Goal: Information Seeking & Learning: Learn about a topic

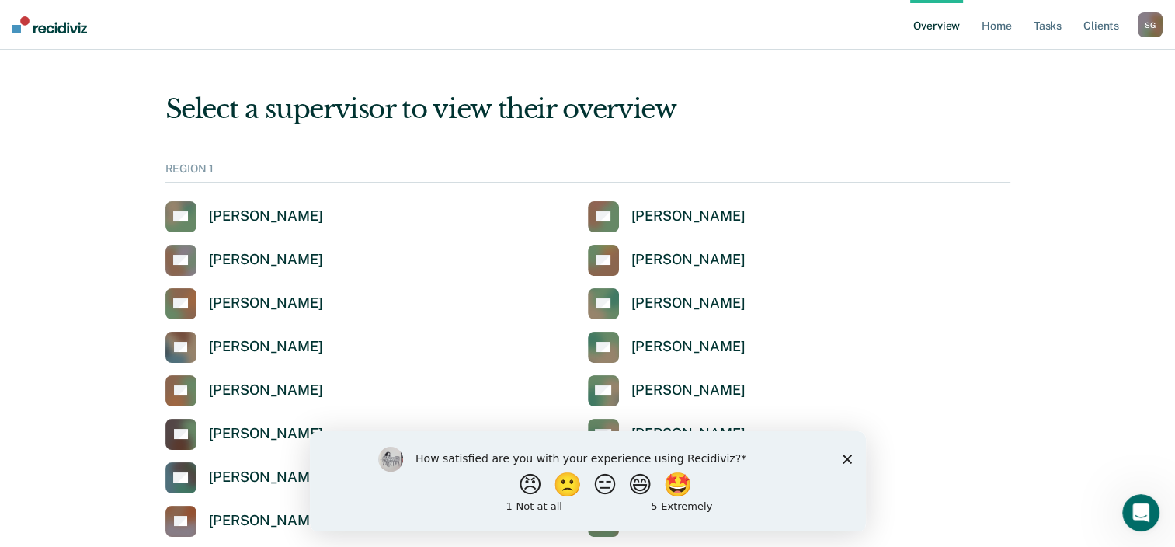
click at [846, 463] on icon "Close survey" at bounding box center [846, 457] width 9 height 9
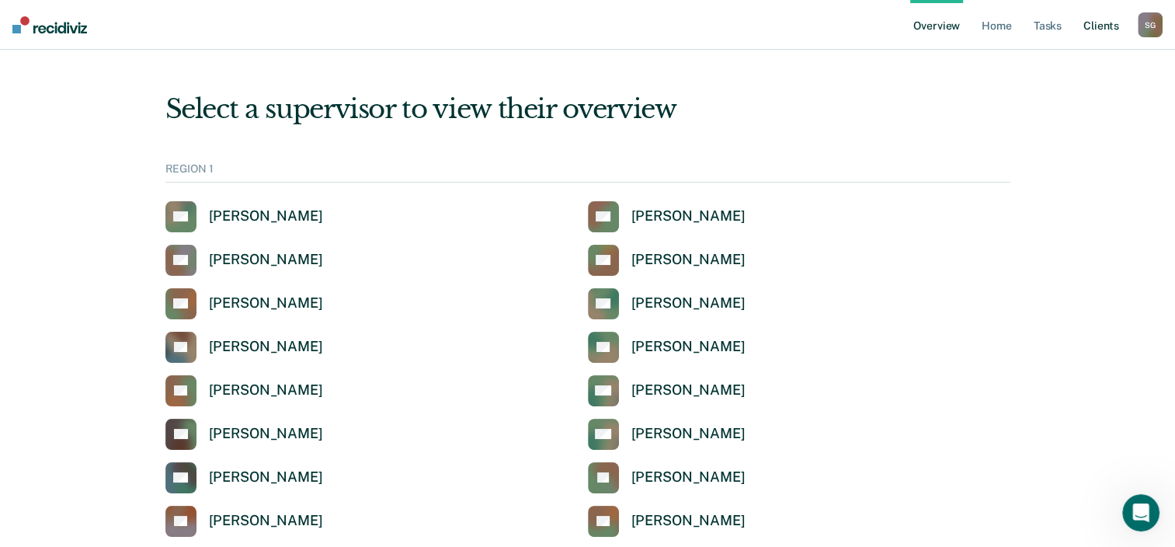
click at [1110, 21] on link "Client s" at bounding box center [1101, 25] width 42 height 50
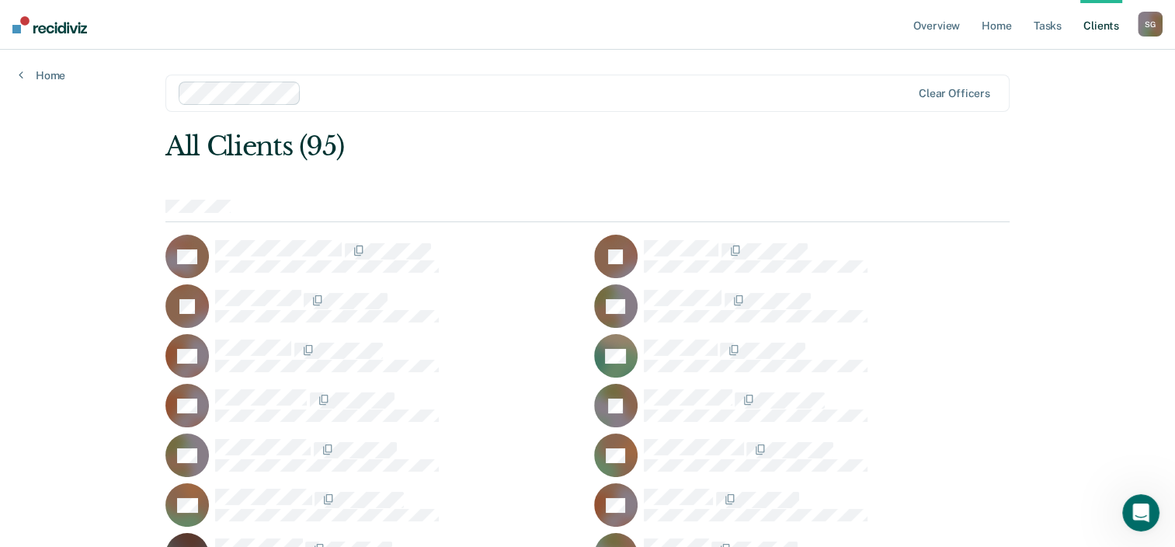
drag, startPoint x: 275, startPoint y: 187, endPoint x: 236, endPoint y: 197, distance: 40.1
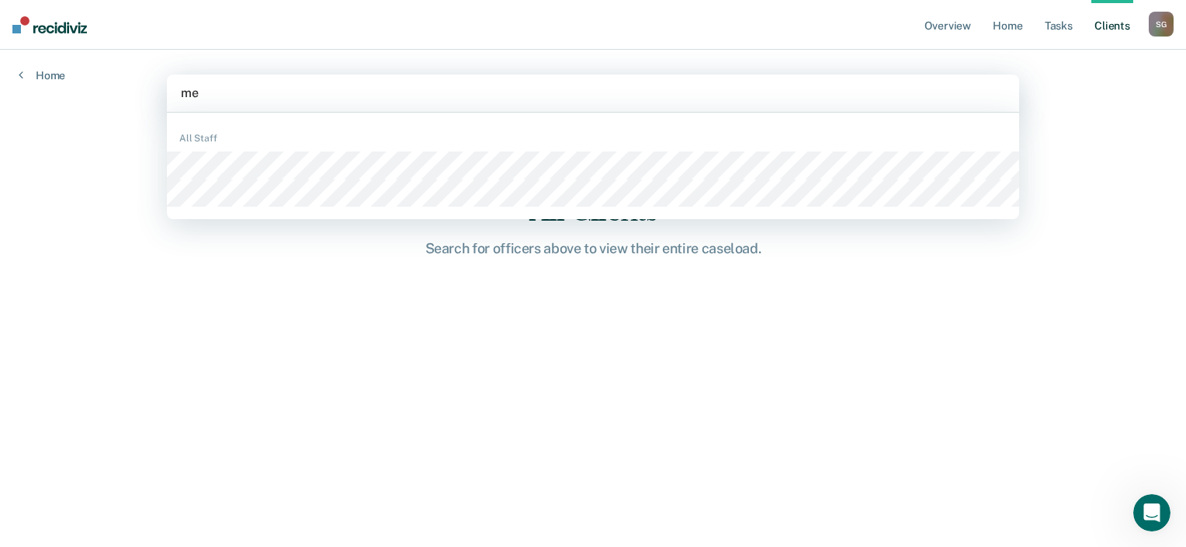
type input "m"
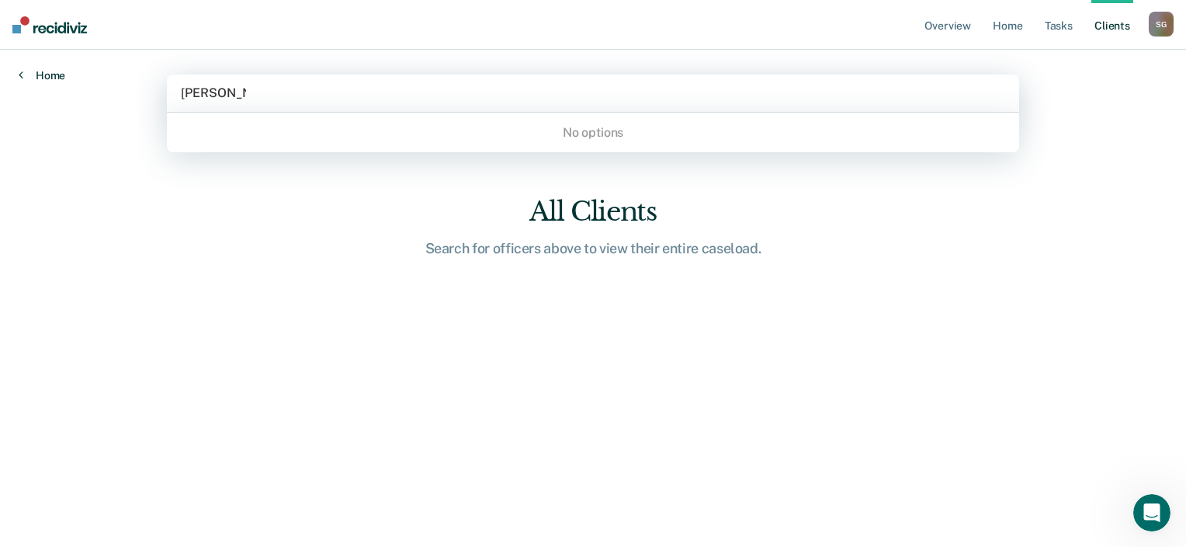
type input "laura meza"
click at [47, 75] on link "Home" at bounding box center [42, 75] width 47 height 14
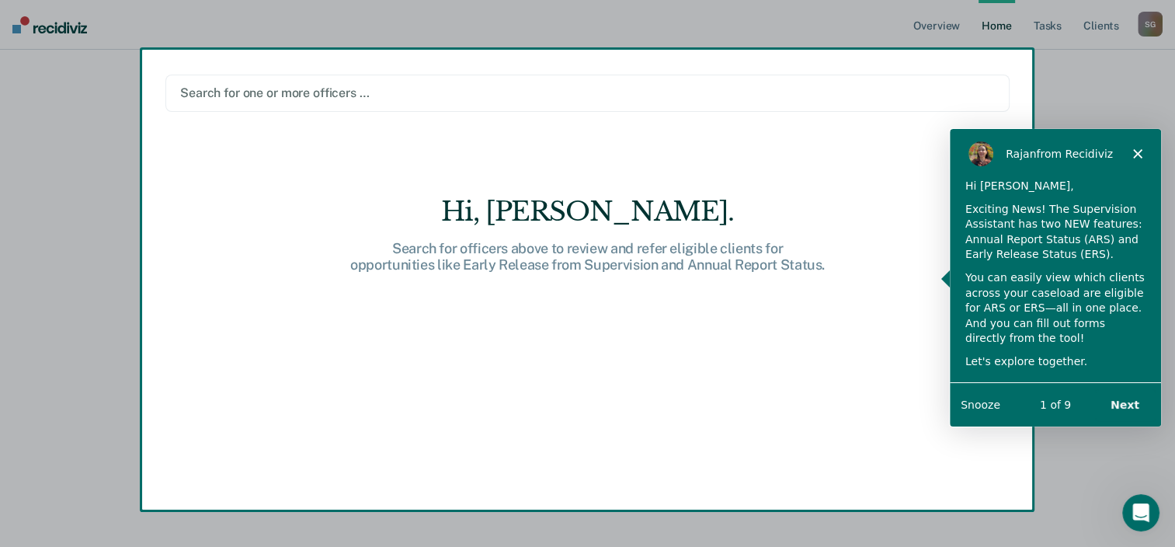
click at [47, 75] on div "Product tour overlay" at bounding box center [587, 273] width 1175 height 547
click at [1130, 398] on button "Next" at bounding box center [1124, 404] width 60 height 32
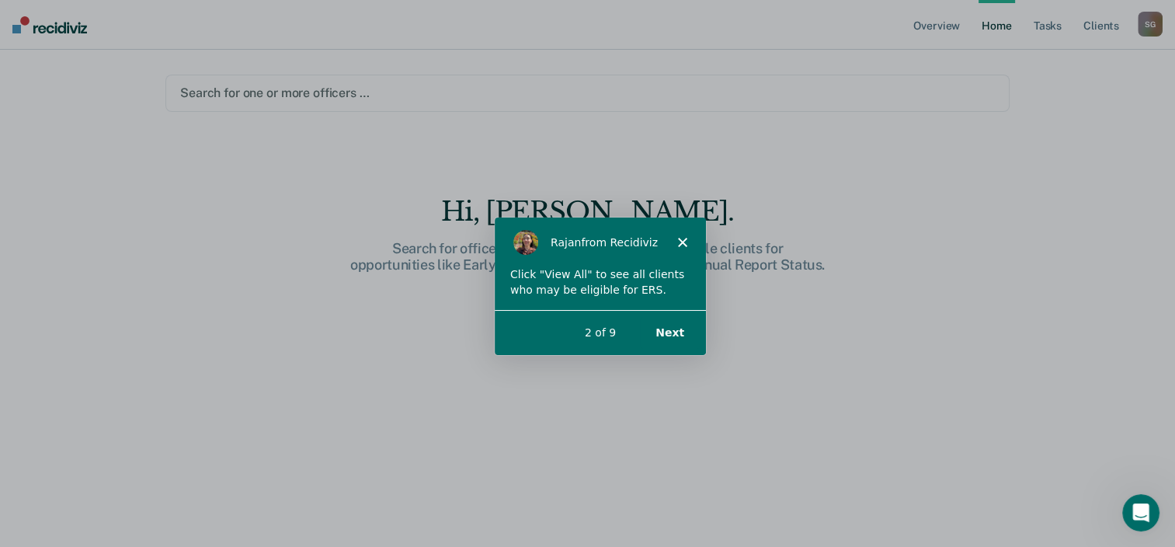
click at [669, 328] on button "Next" at bounding box center [668, 331] width 60 height 32
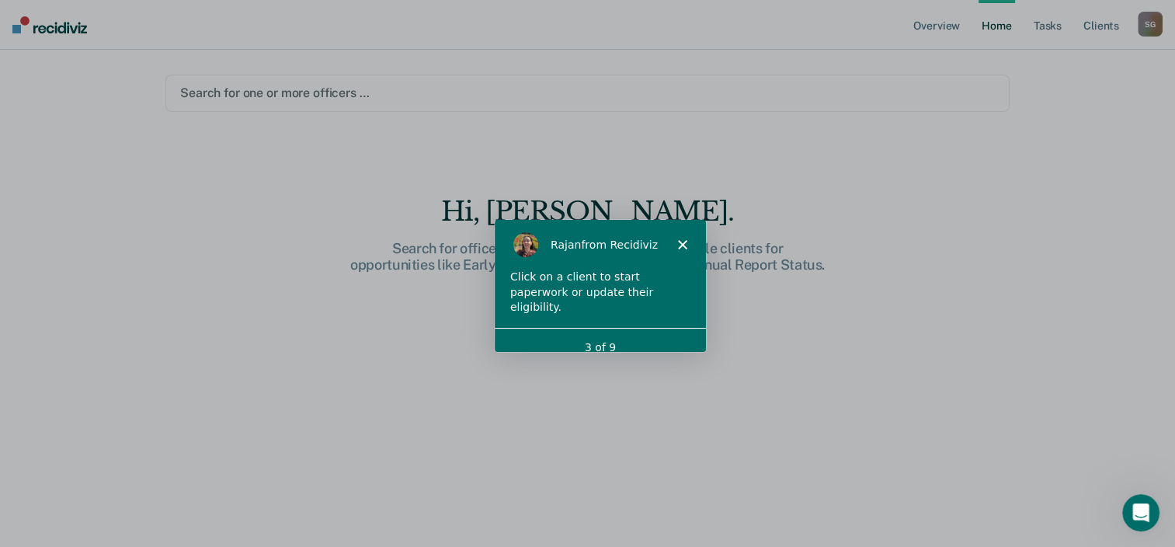
click at [610, 339] on div "3 of 9" at bounding box center [598, 347] width 211 height 16
click at [678, 339] on div "3 of 9" at bounding box center [598, 347] width 211 height 16
click at [694, 339] on div "3 of 9" at bounding box center [598, 347] width 211 height 16
click at [682, 245] on polygon "Close" at bounding box center [680, 243] width 9 height 9
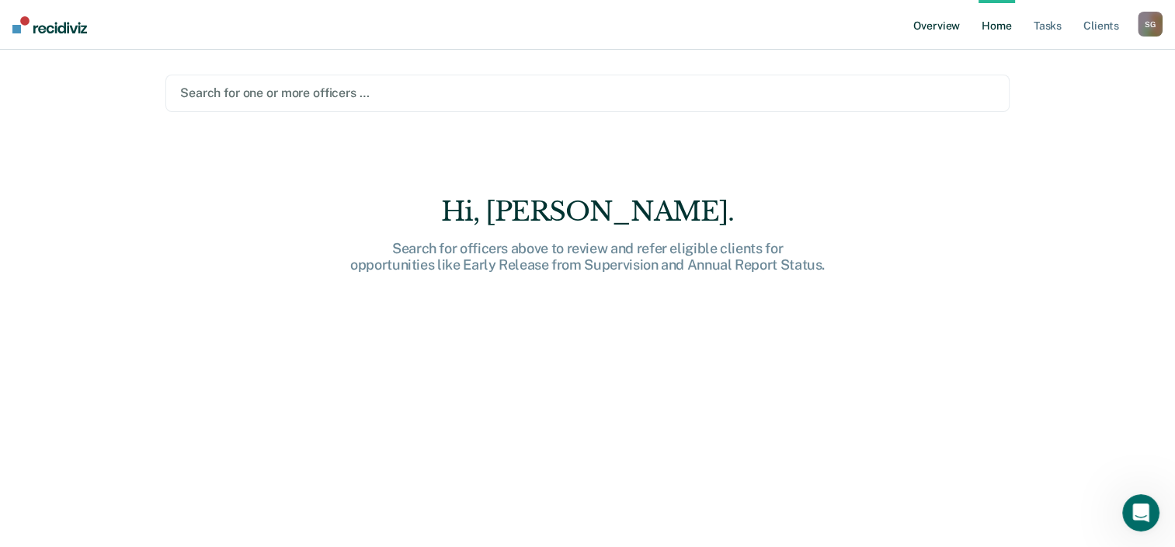
click at [943, 25] on link "Overview" at bounding box center [936, 25] width 53 height 50
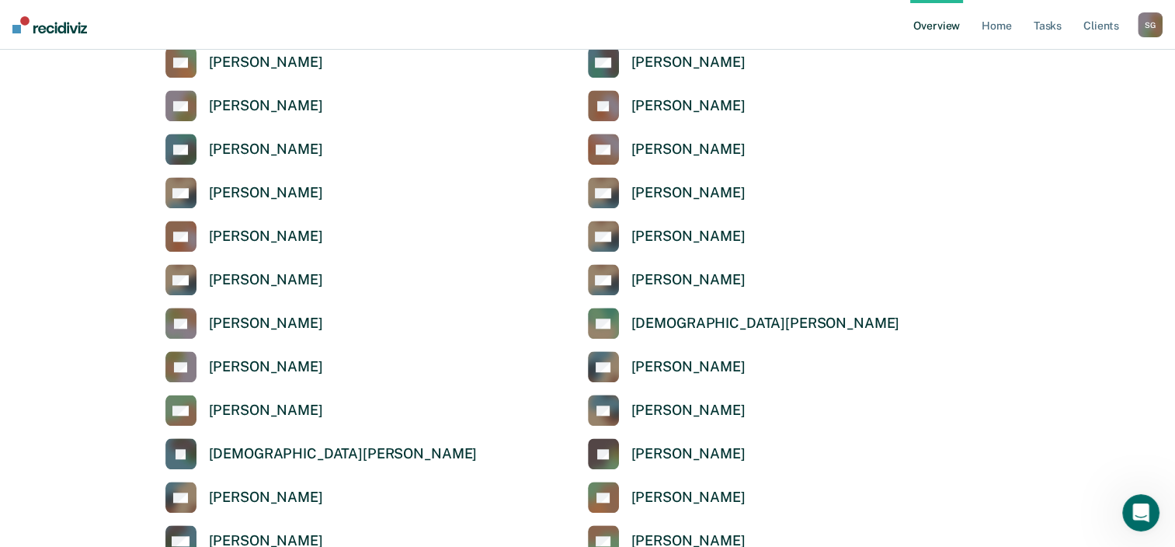
scroll to position [1913, 0]
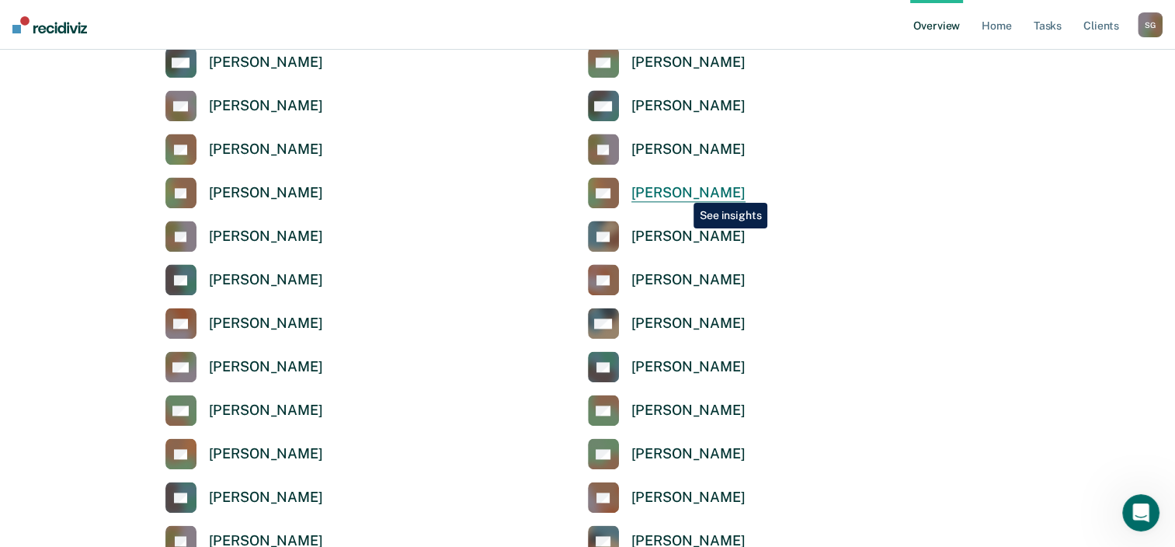
click at [682, 191] on div "[PERSON_NAME]" at bounding box center [688, 193] width 114 height 18
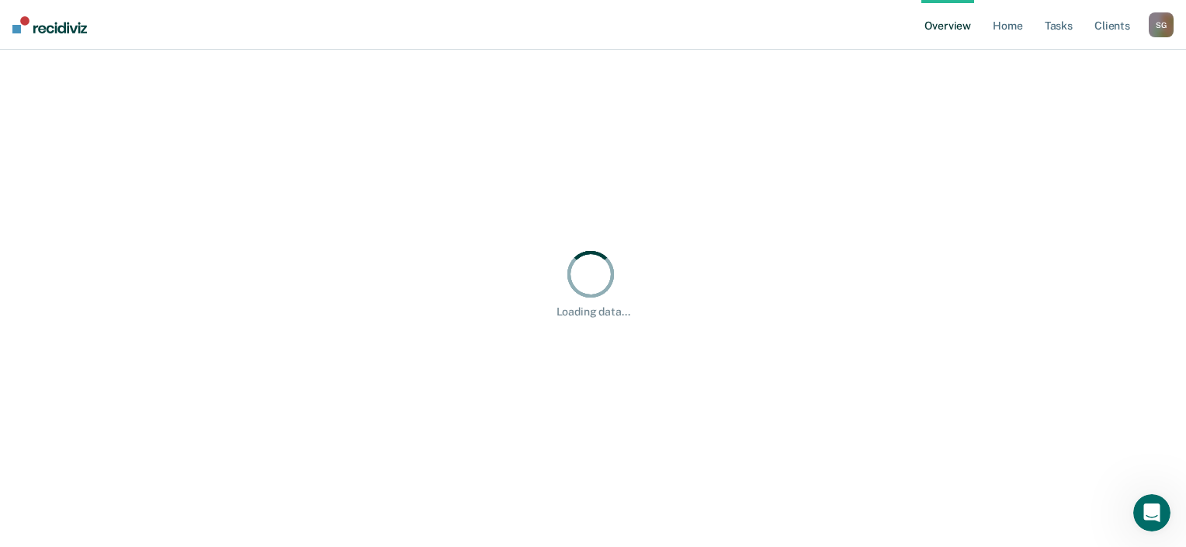
click at [682, 191] on div "Loading data..." at bounding box center [593, 282] width 1149 height 429
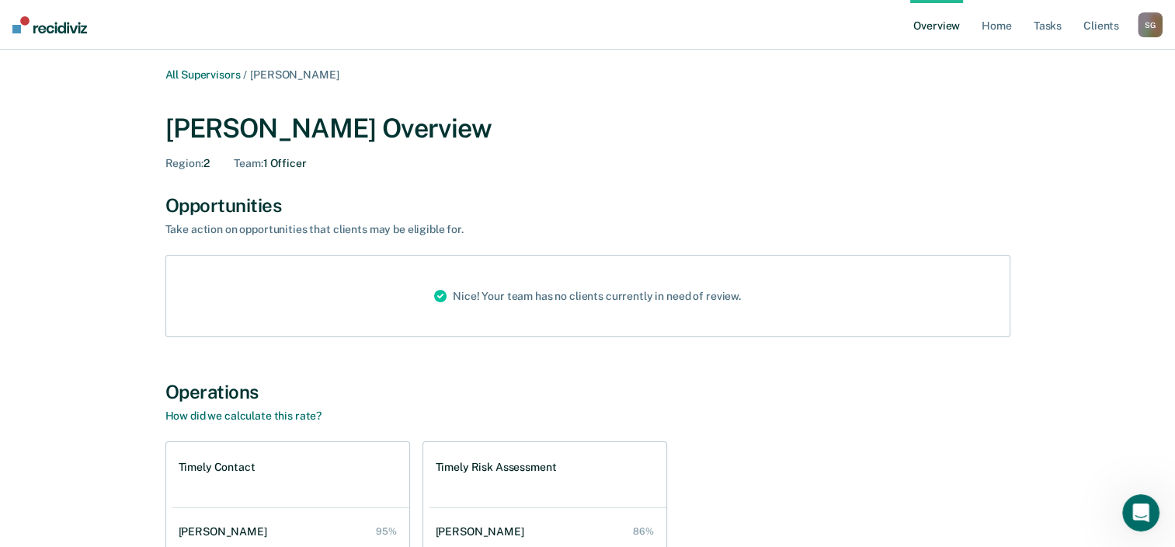
click at [904, 48] on nav "Overview Home Tasks Client s Shantel Gary S G Profile How it works Log Out" at bounding box center [587, 25] width 1175 height 50
click at [996, 28] on link "Home" at bounding box center [996, 25] width 36 height 50
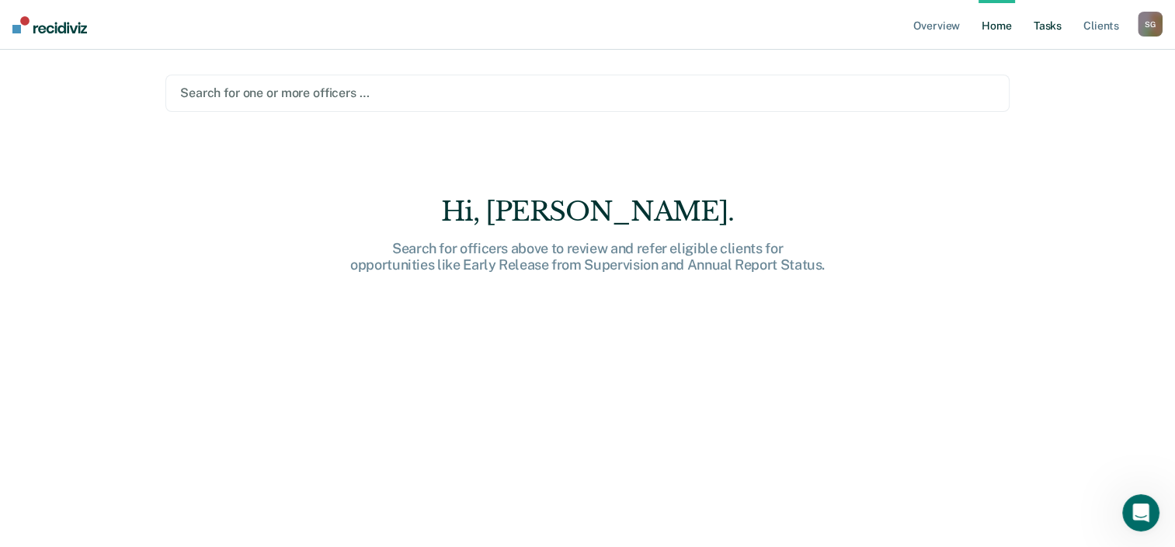
click at [1050, 31] on link "Tasks" at bounding box center [1047, 25] width 34 height 50
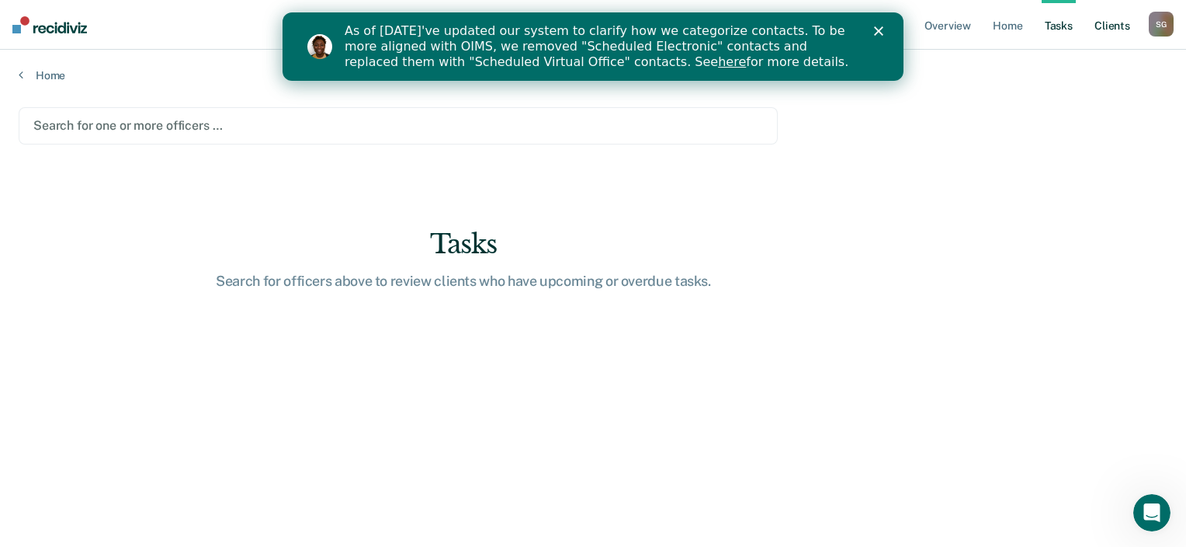
click at [1104, 30] on link "Client s" at bounding box center [1113, 25] width 42 height 50
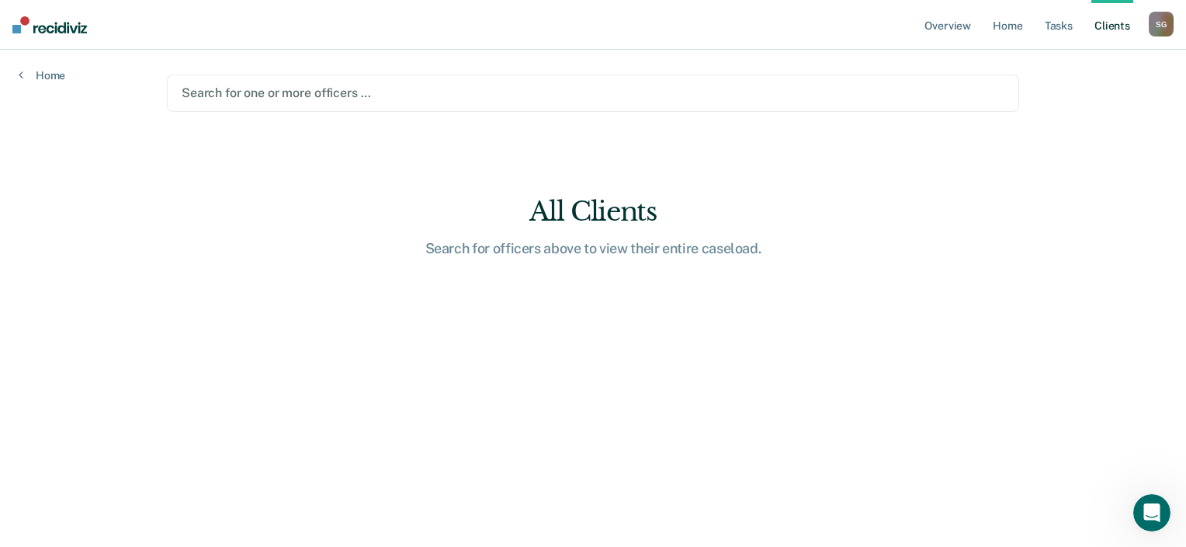
click at [1154, 23] on div "S G" at bounding box center [1161, 24] width 25 height 25
click at [1065, 61] on link "Profile" at bounding box center [1099, 63] width 125 height 13
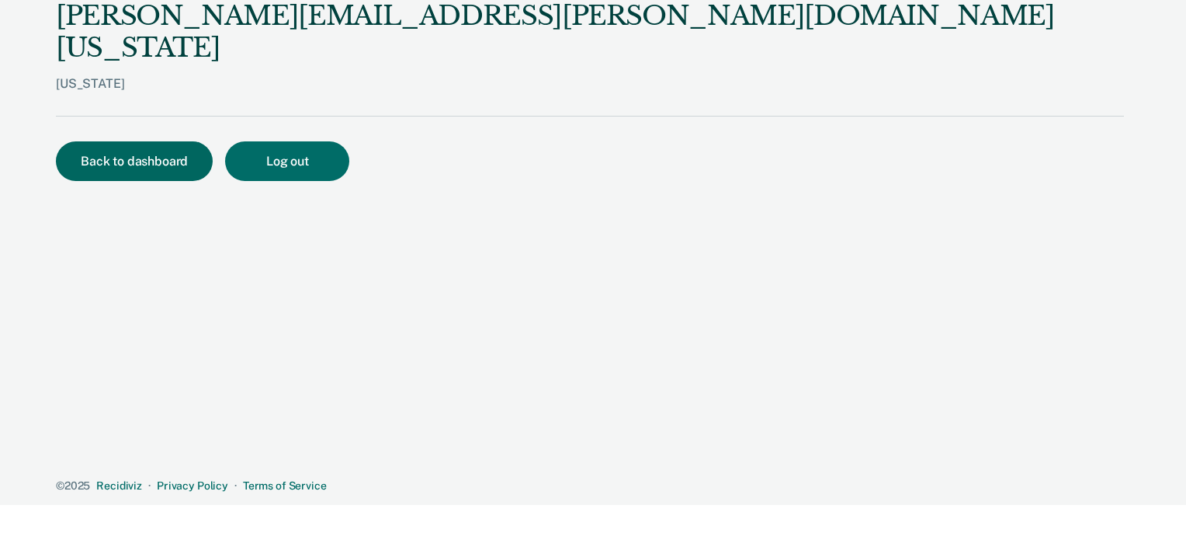
click at [120, 141] on button "Back to dashboard" at bounding box center [134, 161] width 157 height 40
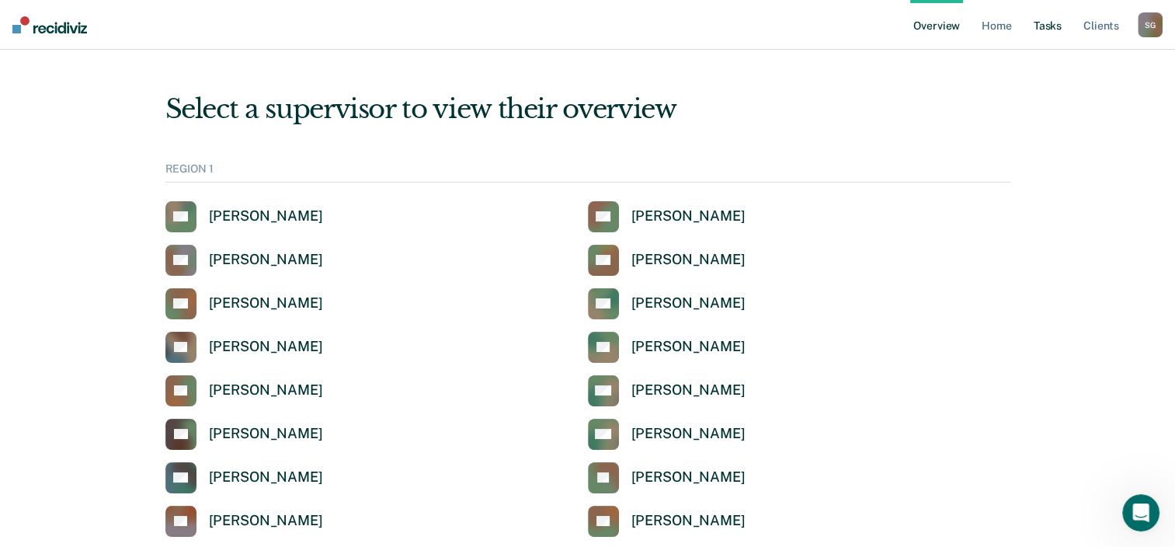
click at [1047, 32] on link "Tasks" at bounding box center [1047, 25] width 34 height 50
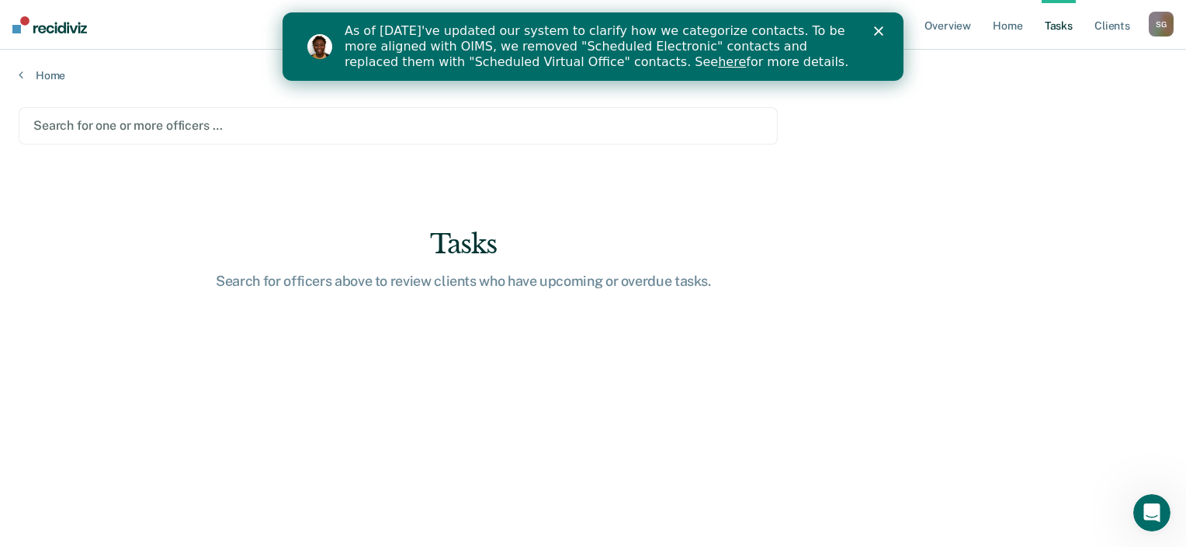
click at [877, 32] on polygon "Close" at bounding box center [878, 30] width 9 height 9
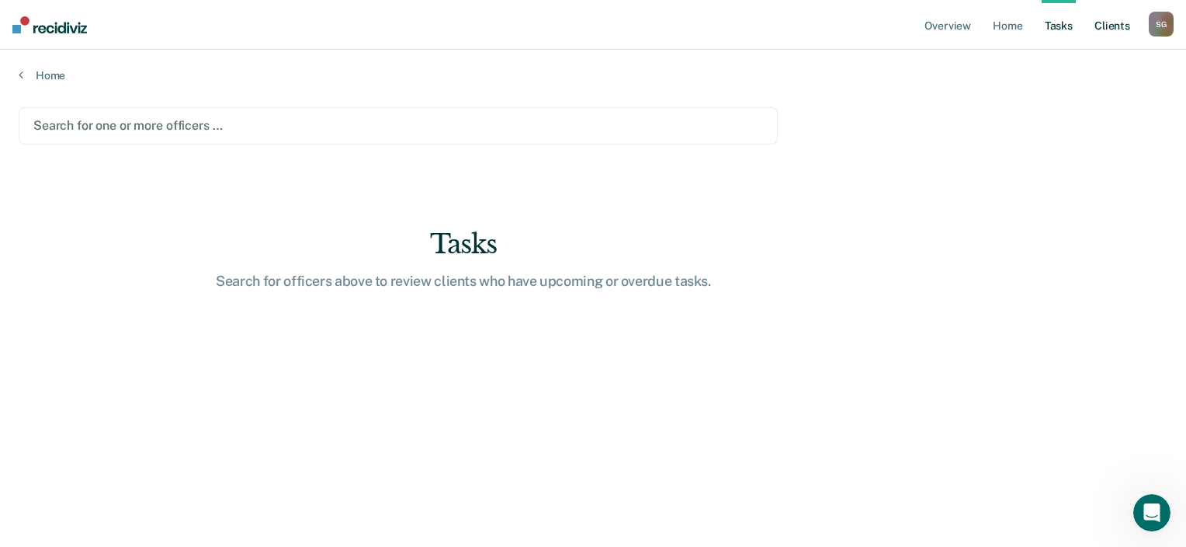
click at [1109, 33] on link "Client s" at bounding box center [1113, 25] width 42 height 50
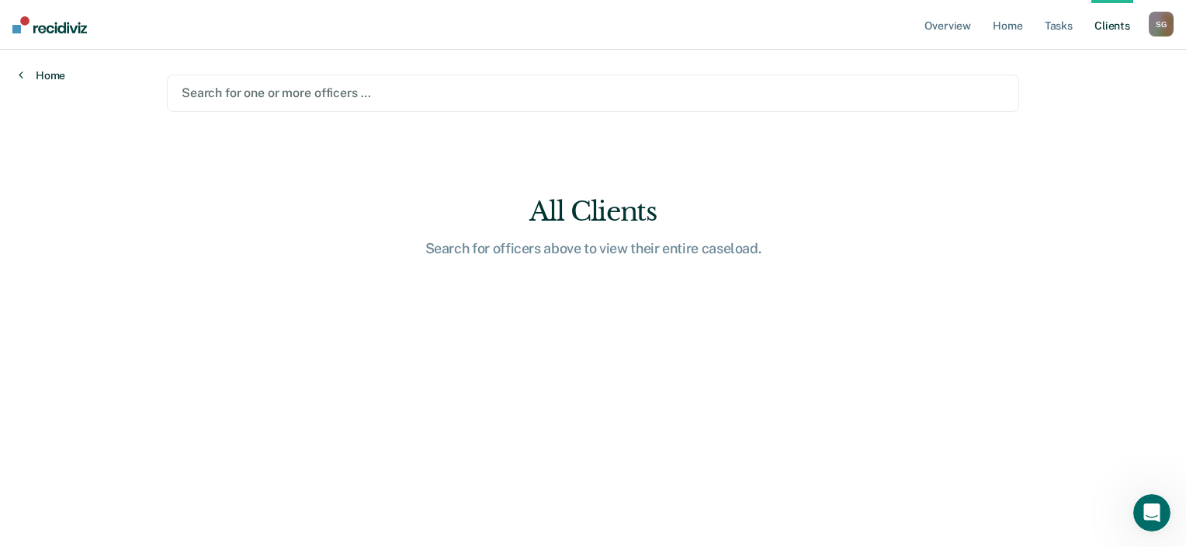
click at [50, 74] on link "Home" at bounding box center [42, 75] width 47 height 14
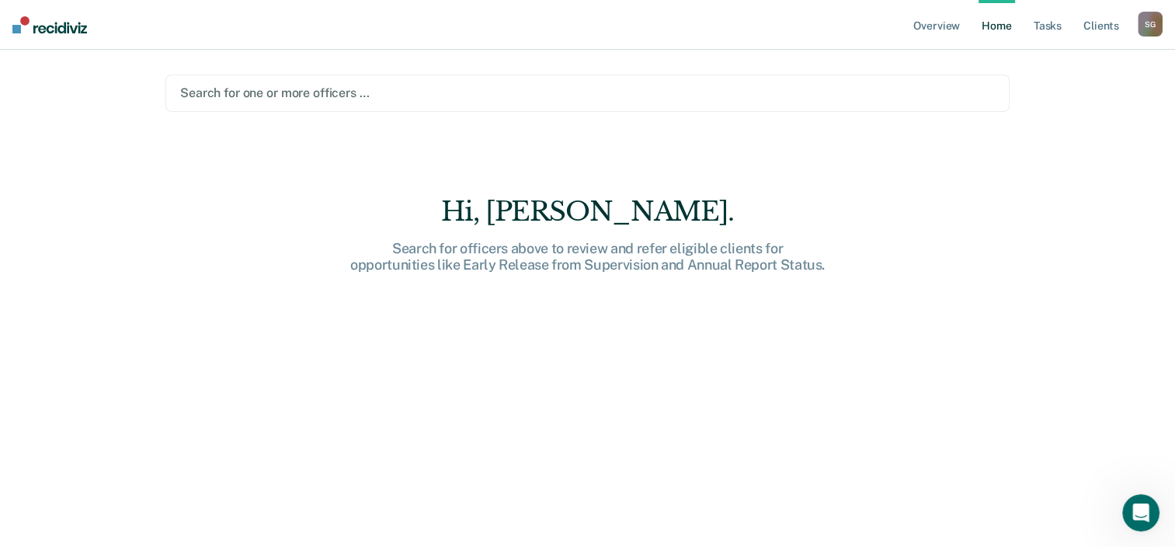
click at [75, 31] on img at bounding box center [49, 24] width 75 height 17
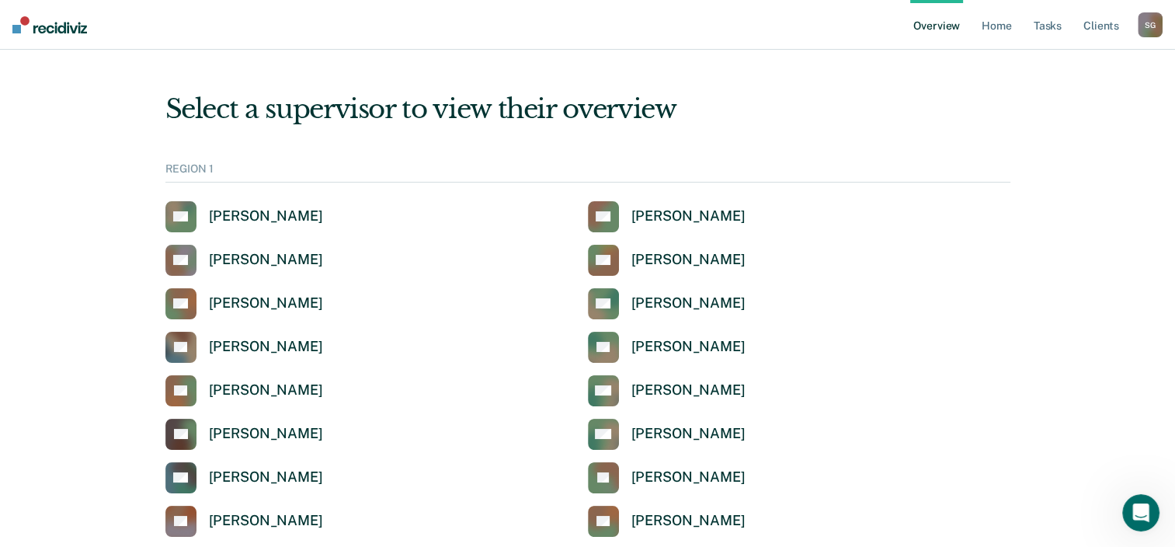
click at [1146, 26] on div "S G" at bounding box center [1149, 24] width 25 height 25
click at [1092, 19] on link "Client s" at bounding box center [1101, 25] width 42 height 50
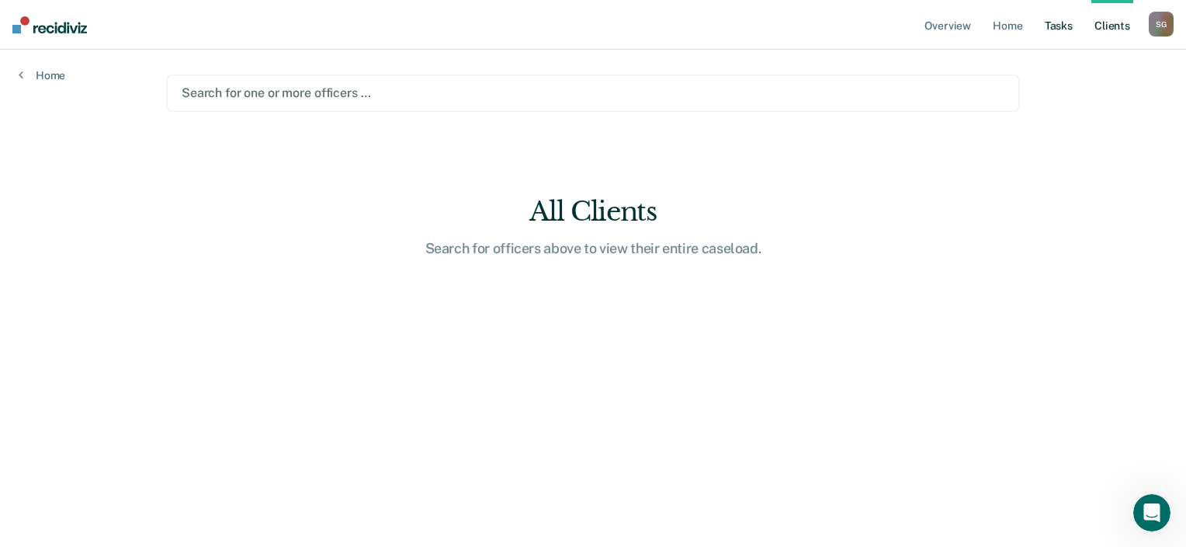
click at [1053, 16] on link "Tasks" at bounding box center [1059, 25] width 34 height 50
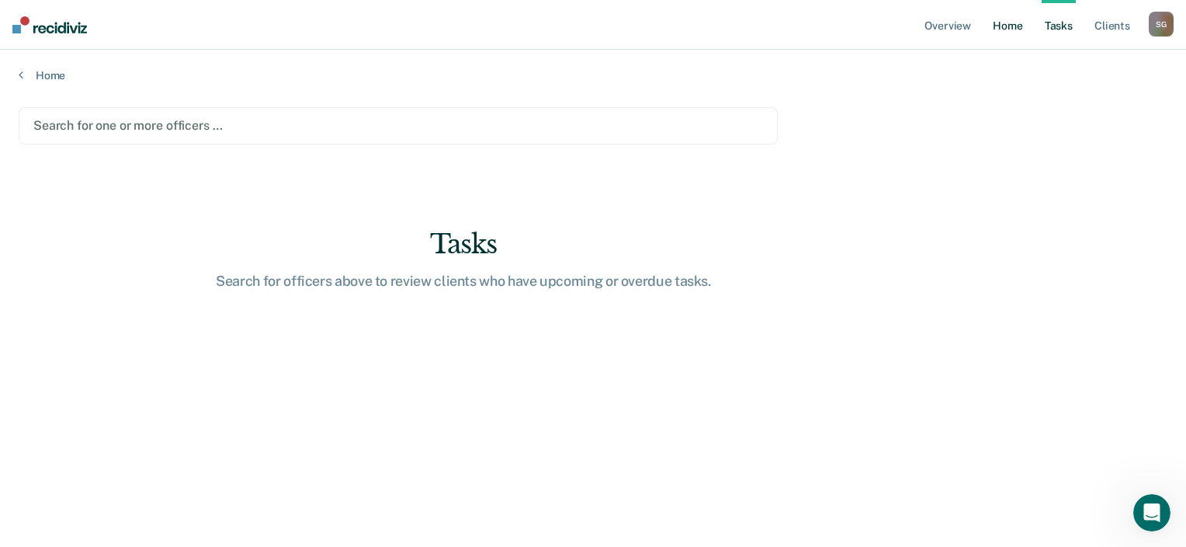
click at [1002, 23] on link "Home" at bounding box center [1008, 25] width 36 height 50
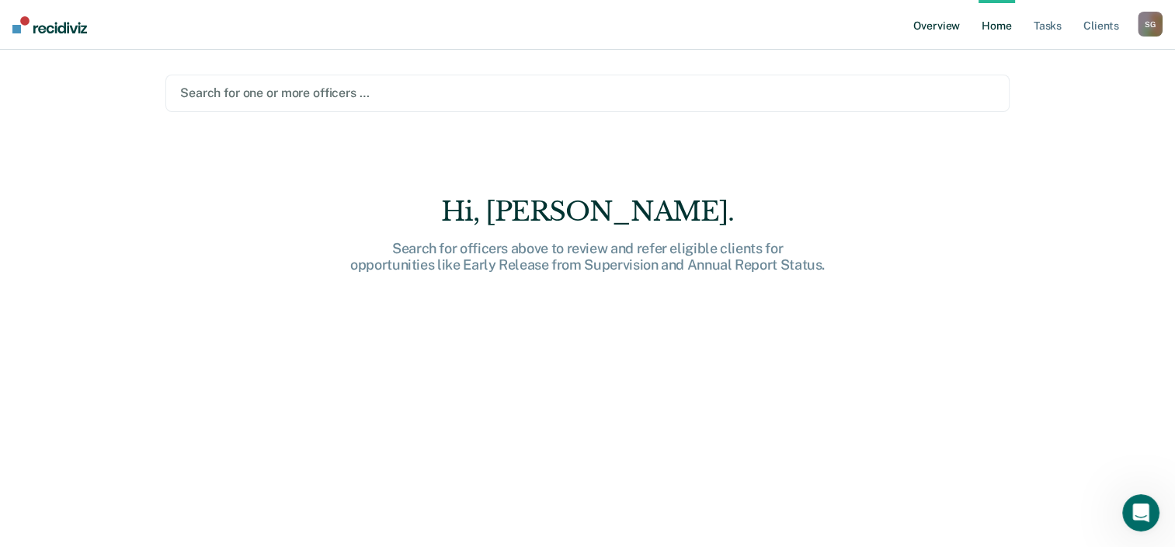
click at [950, 21] on link "Overview" at bounding box center [936, 25] width 53 height 50
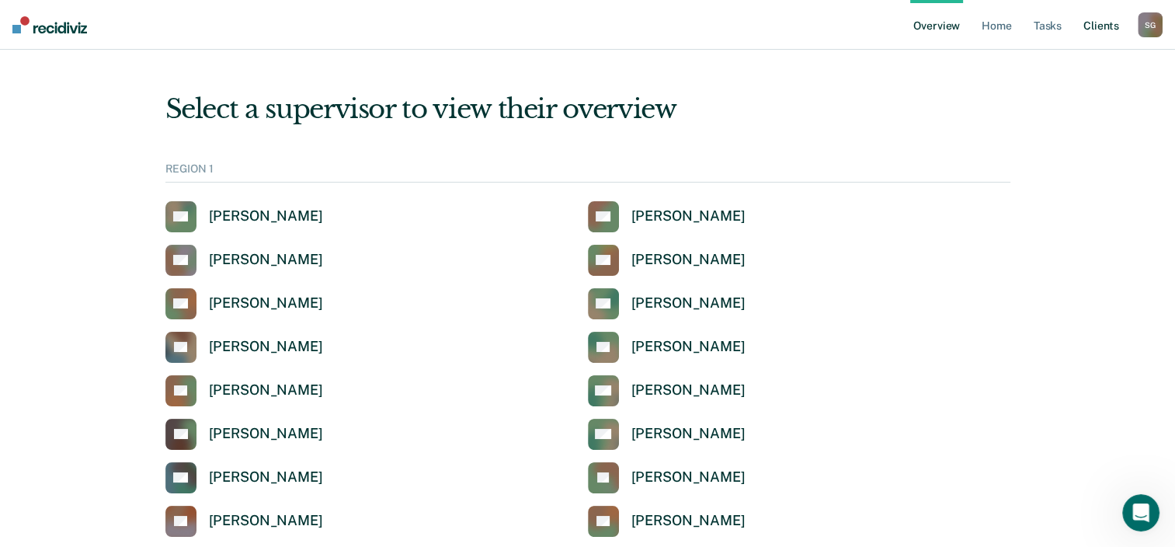
click at [1100, 29] on link "Client s" at bounding box center [1101, 25] width 42 height 50
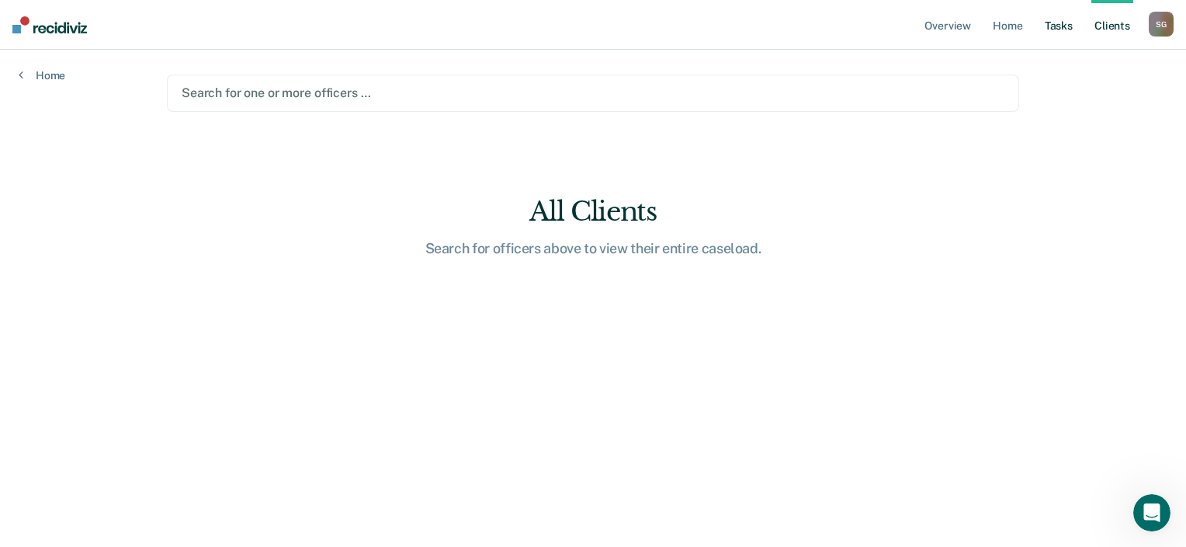
click at [1057, 25] on link "Tasks" at bounding box center [1059, 25] width 34 height 50
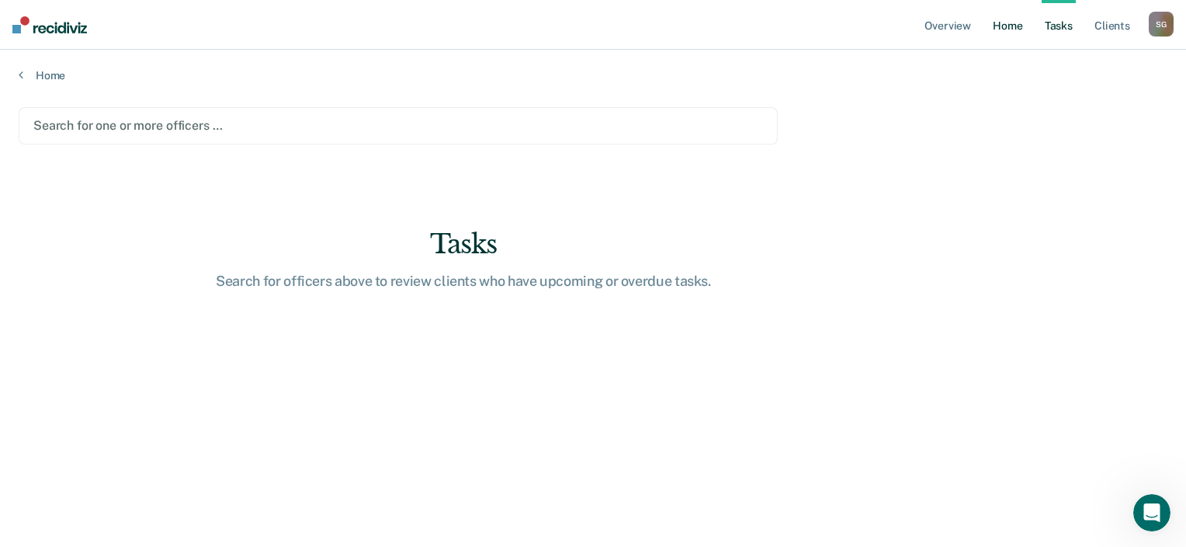
click at [1012, 23] on link "Home" at bounding box center [1008, 25] width 36 height 50
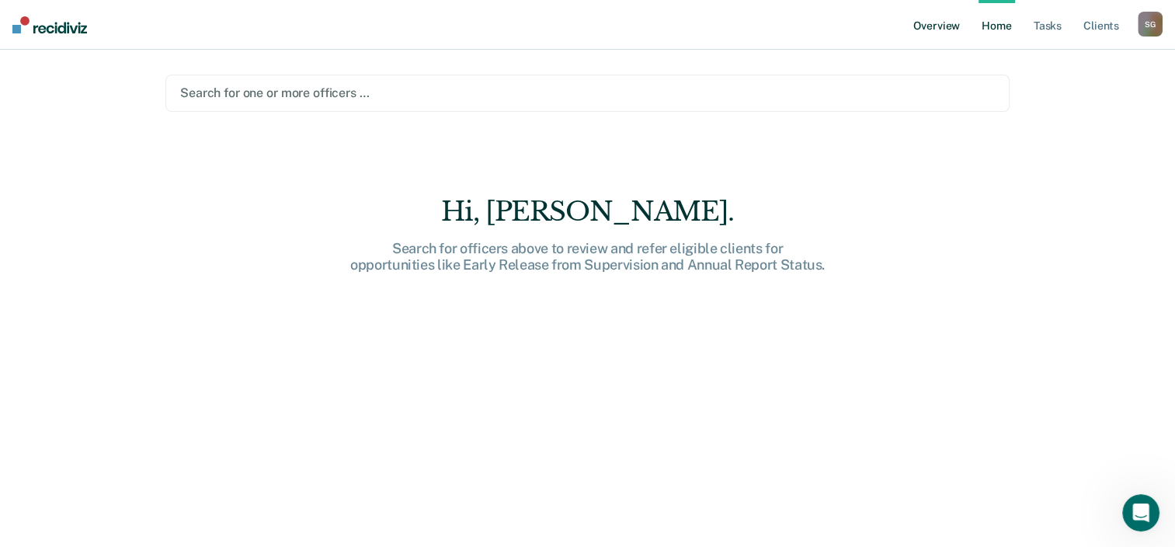
click at [946, 26] on link "Overview" at bounding box center [936, 25] width 53 height 50
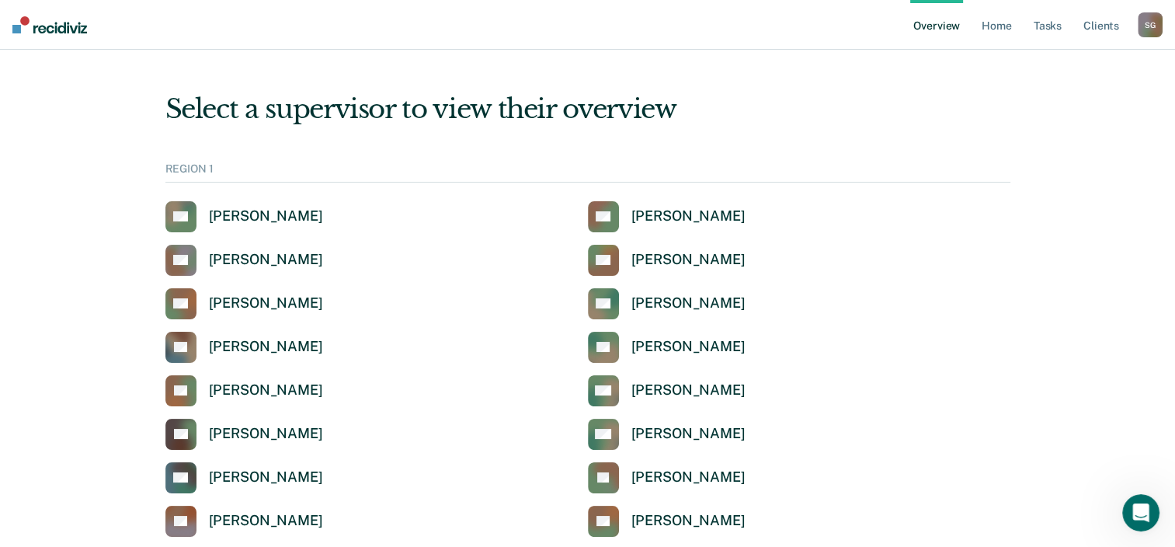
click at [54, 27] on img at bounding box center [49, 24] width 75 height 17
click at [1014, 28] on link "Home" at bounding box center [996, 25] width 36 height 50
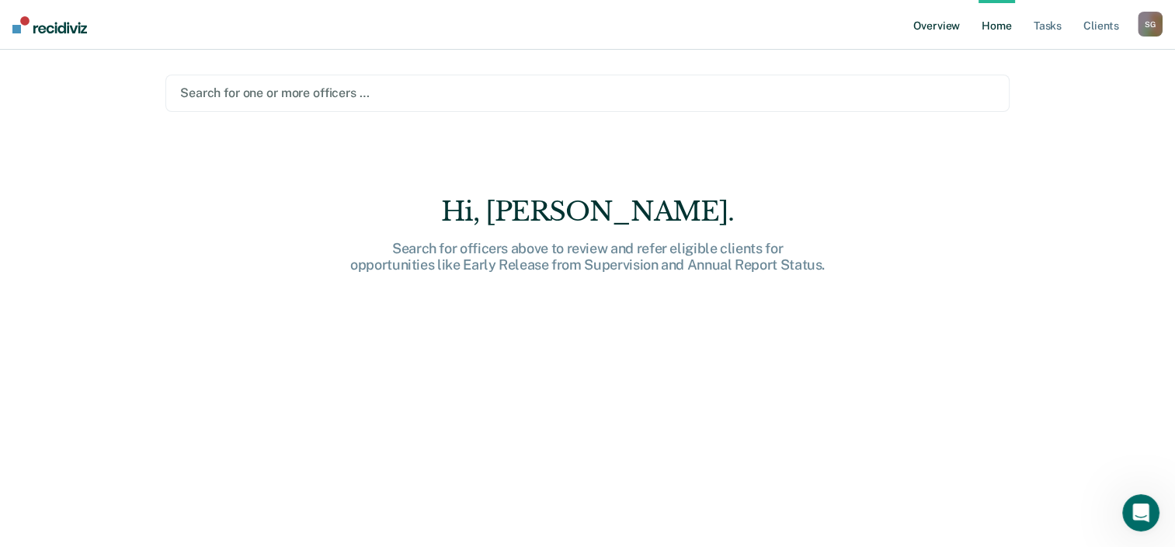
click at [940, 31] on link "Overview" at bounding box center [936, 25] width 53 height 50
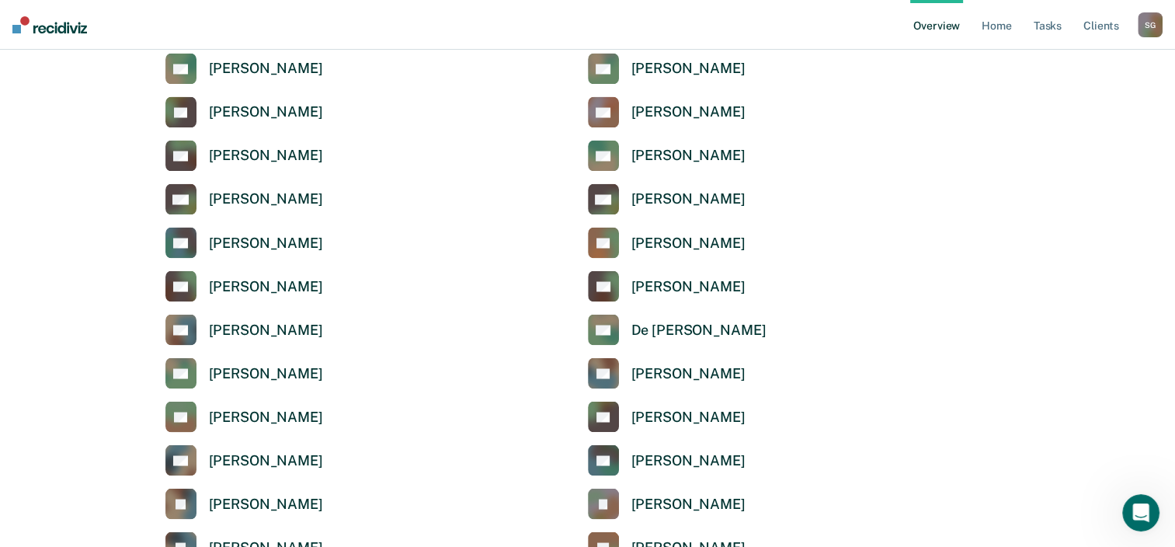
scroll to position [2231, 0]
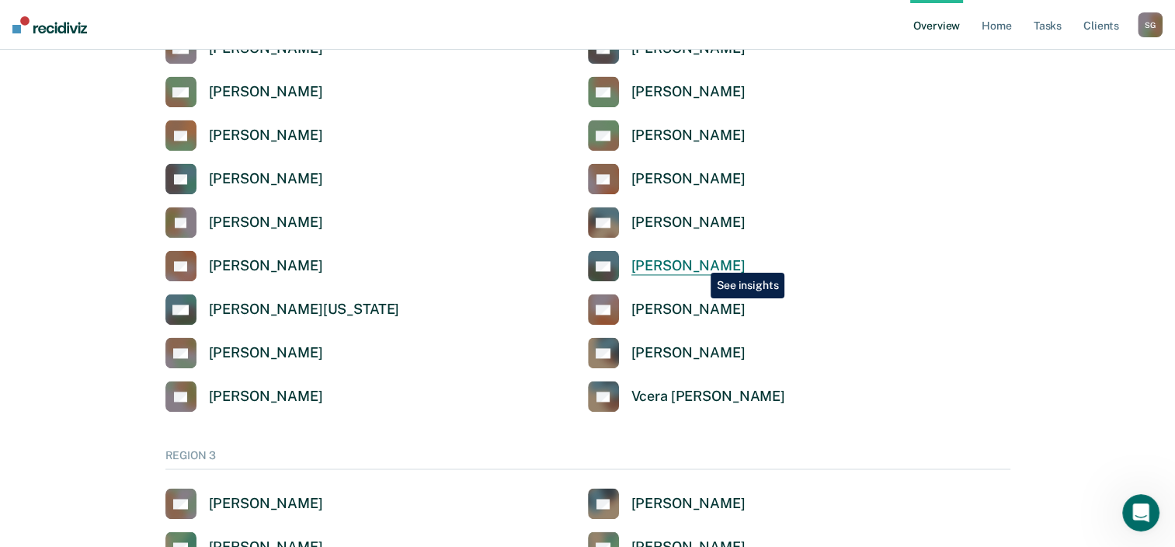
click at [699, 261] on div "[PERSON_NAME]" at bounding box center [688, 266] width 114 height 18
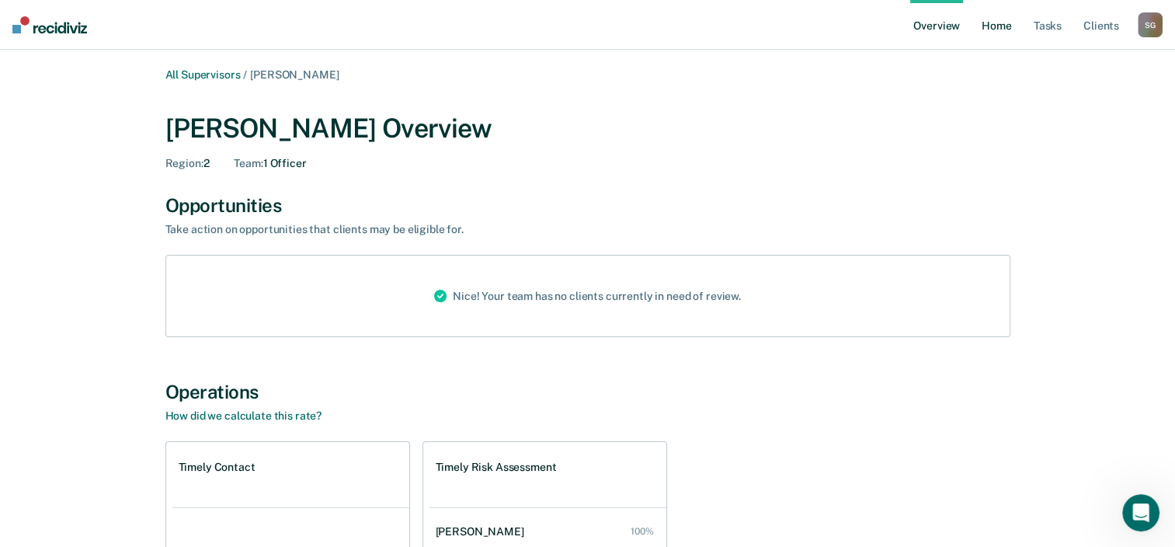
click at [988, 31] on link "Home" at bounding box center [996, 25] width 36 height 50
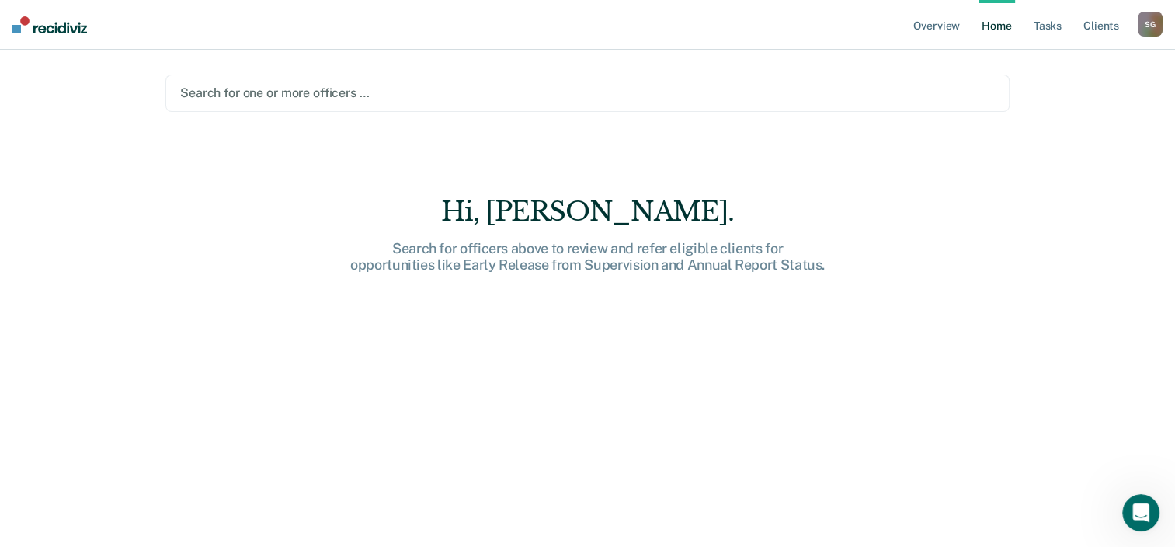
click at [1153, 25] on div "S G" at bounding box center [1149, 24] width 25 height 25
click at [1063, 68] on link "Profile" at bounding box center [1087, 63] width 125 height 13
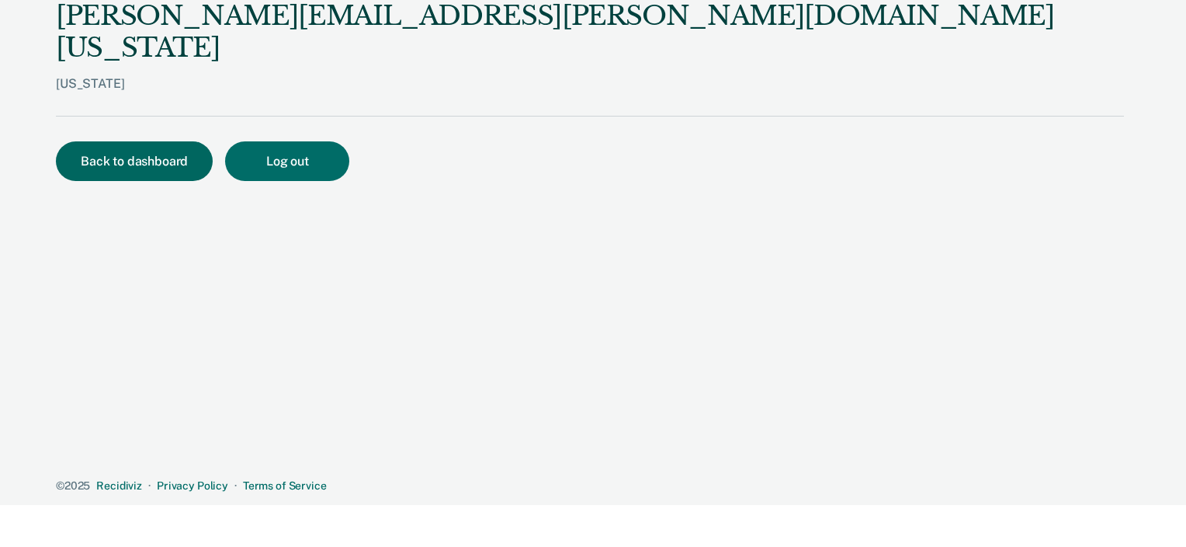
click at [134, 141] on button "Back to dashboard" at bounding box center [134, 161] width 157 height 40
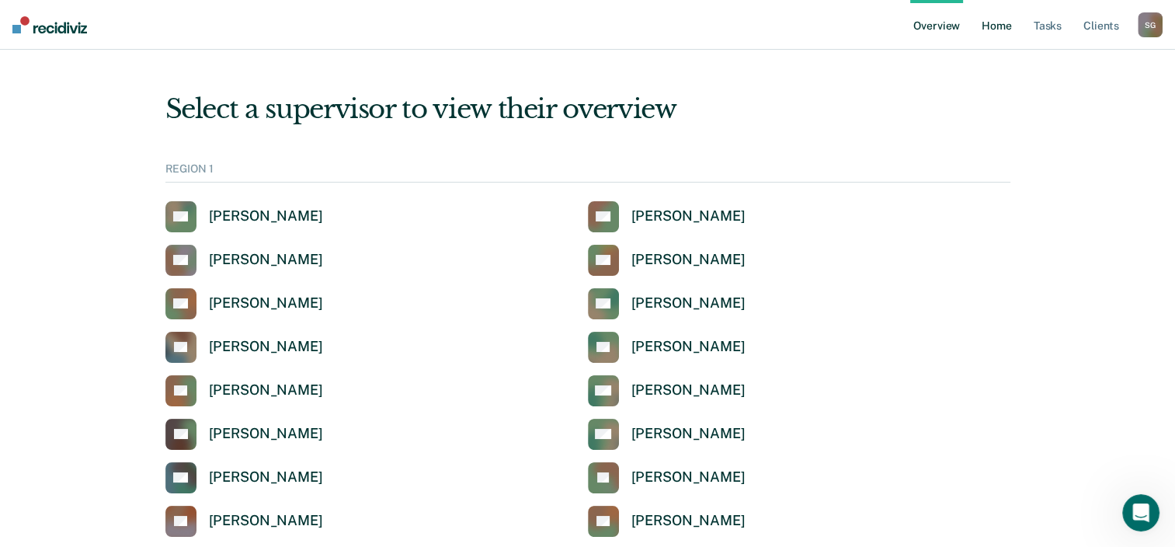
click at [1003, 29] on link "Home" at bounding box center [996, 25] width 36 height 50
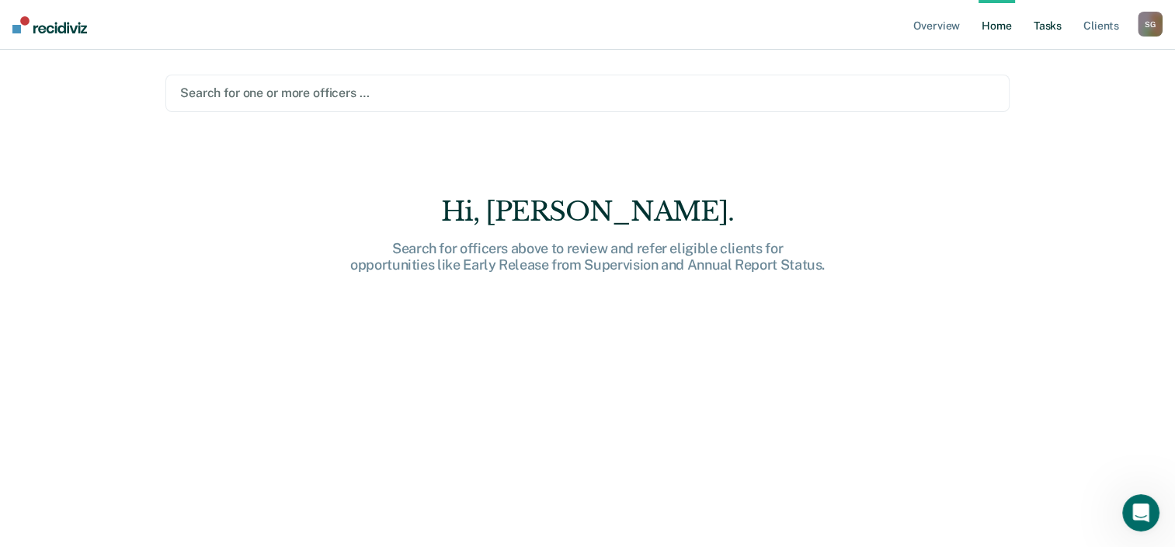
click at [1047, 31] on link "Tasks" at bounding box center [1047, 25] width 34 height 50
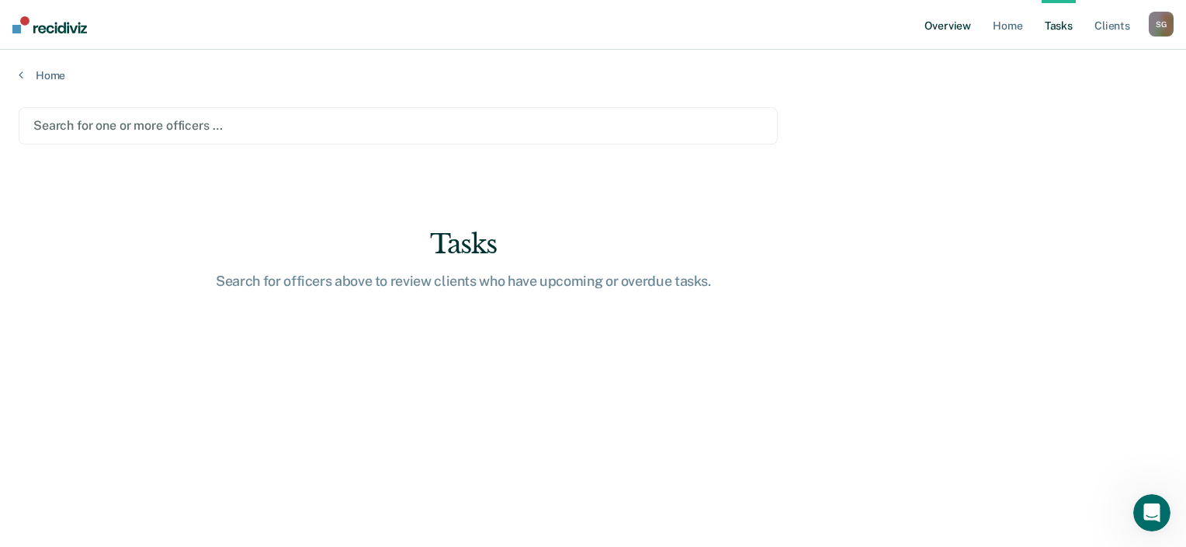
click at [938, 22] on link "Overview" at bounding box center [948, 25] width 53 height 50
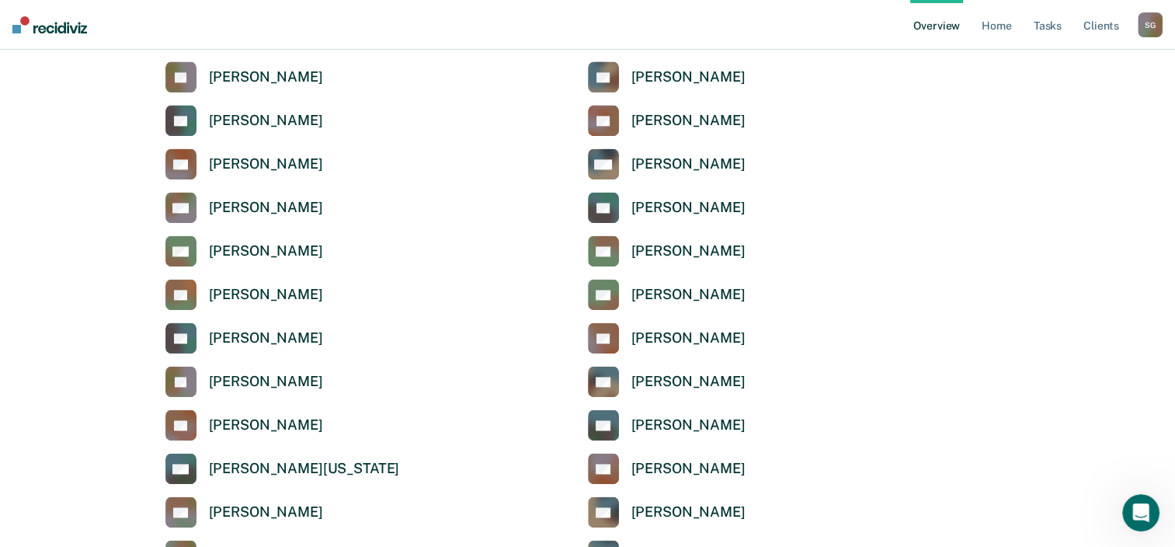
scroll to position [1594, 0]
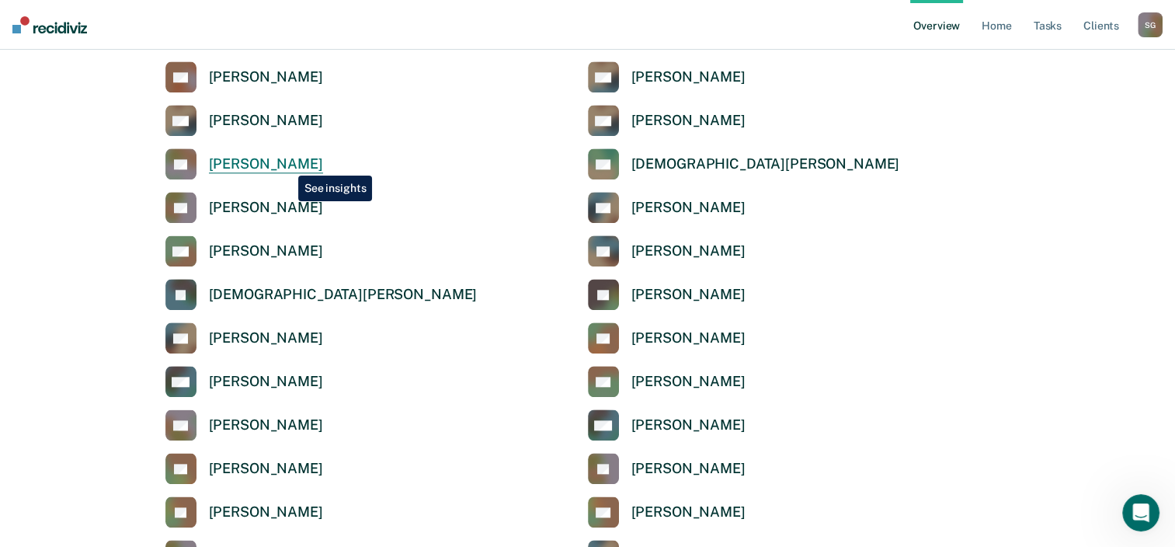
click at [287, 164] on div "[PERSON_NAME]" at bounding box center [266, 164] width 114 height 18
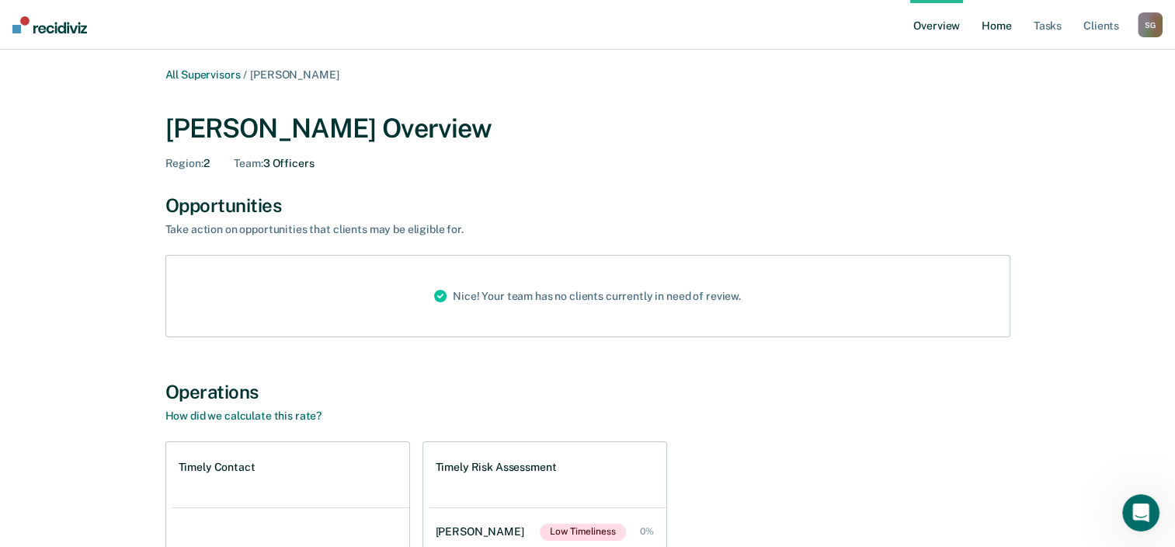
click at [988, 29] on link "Home" at bounding box center [996, 25] width 36 height 50
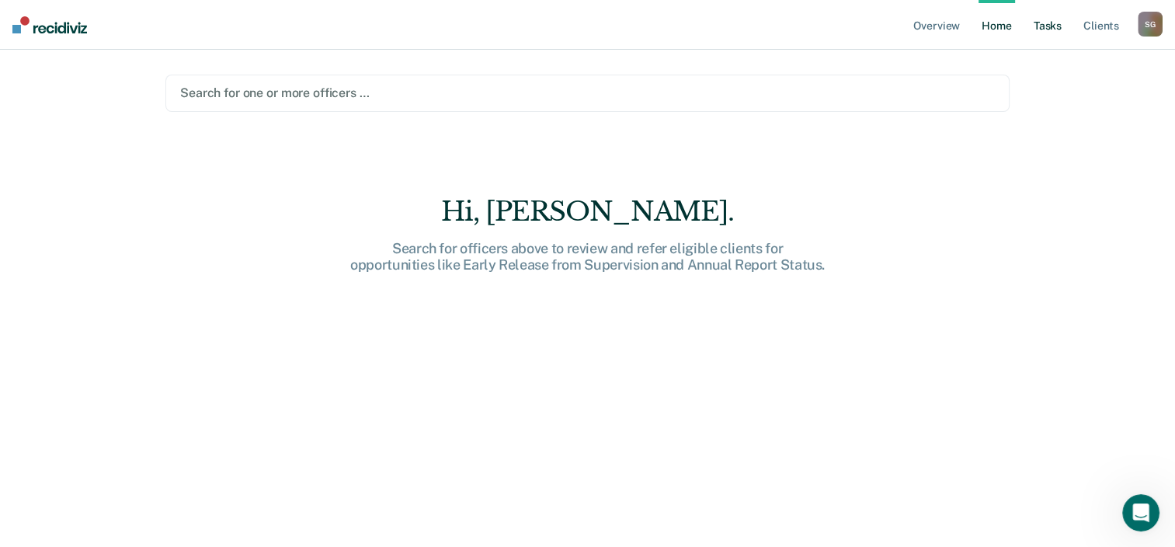
click at [1048, 24] on link "Tasks" at bounding box center [1047, 25] width 34 height 50
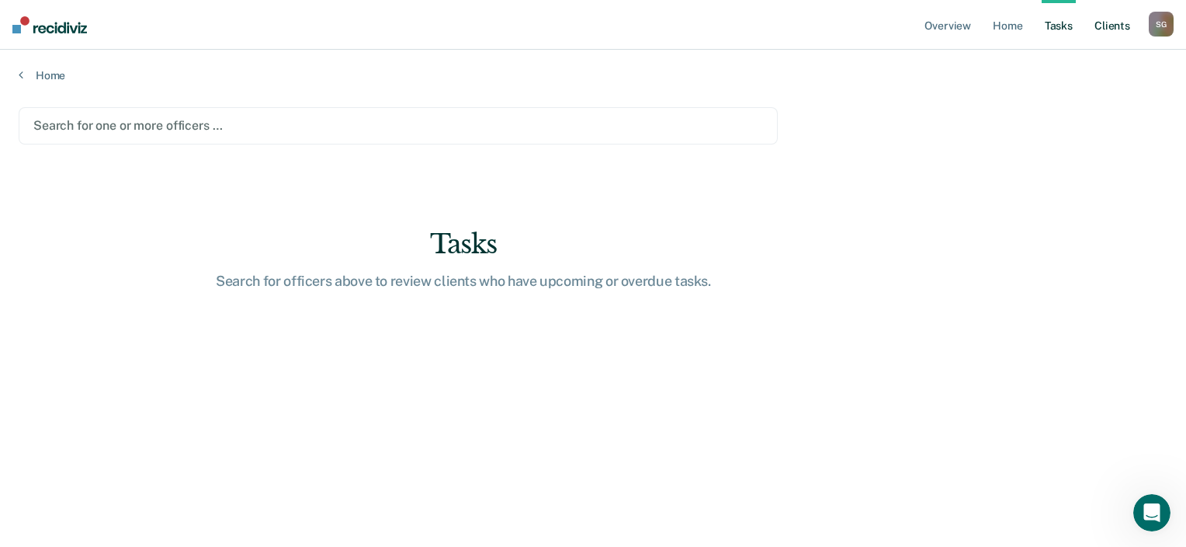
click at [1126, 17] on link "Client s" at bounding box center [1113, 25] width 42 height 50
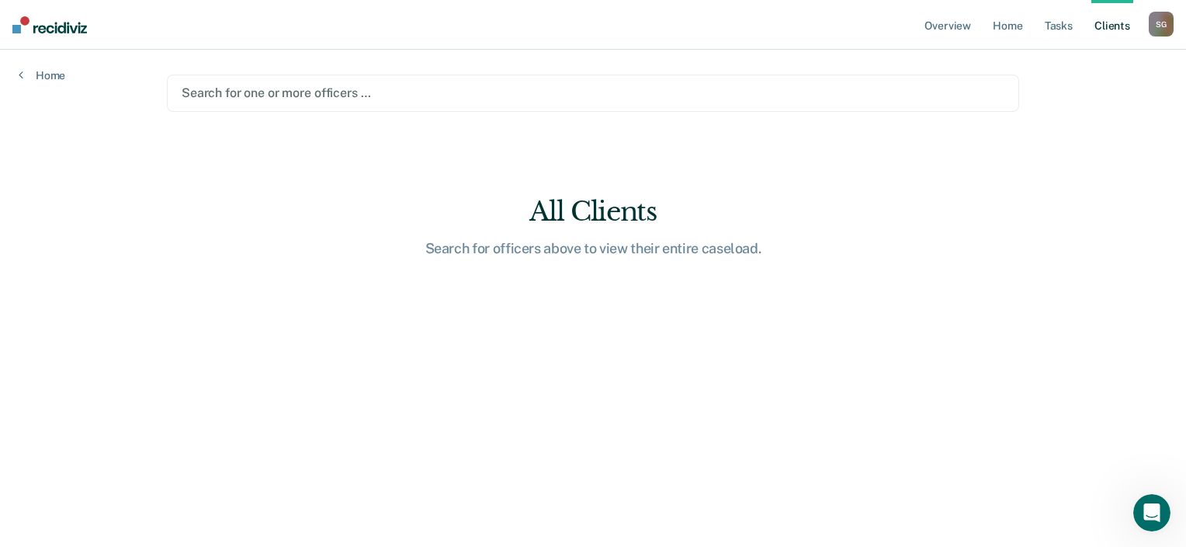
click at [1106, 28] on link "Client s" at bounding box center [1113, 25] width 42 height 50
click at [1168, 23] on div "S G" at bounding box center [1161, 24] width 25 height 25
click at [1059, 56] on div "Profile How it works Log Out" at bounding box center [1099, 82] width 150 height 76
click at [1053, 63] on link "Profile" at bounding box center [1099, 63] width 125 height 13
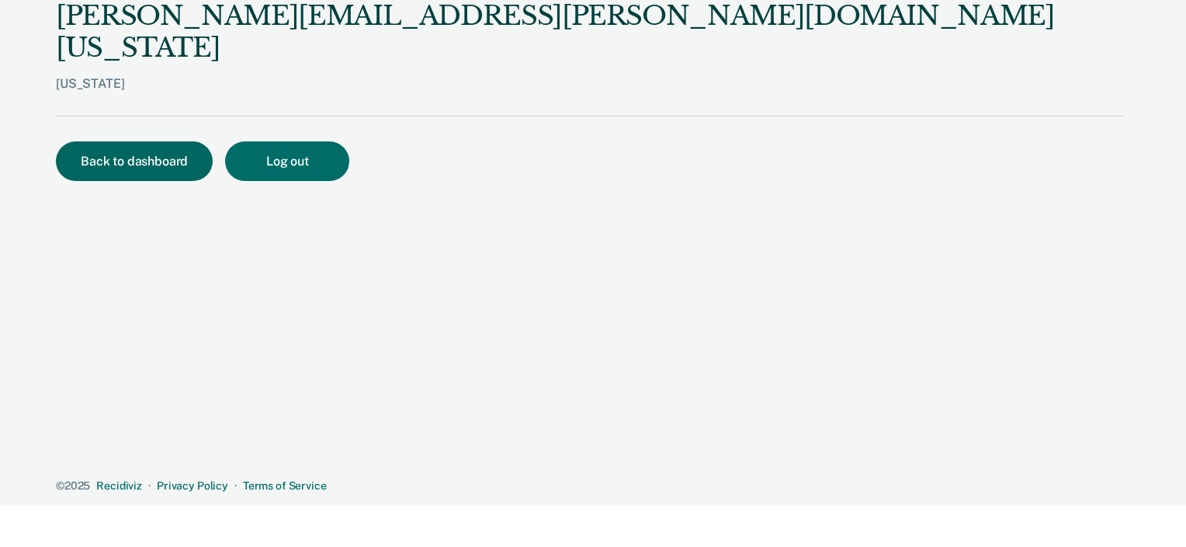
click at [124, 141] on button "Back to dashboard" at bounding box center [134, 161] width 157 height 40
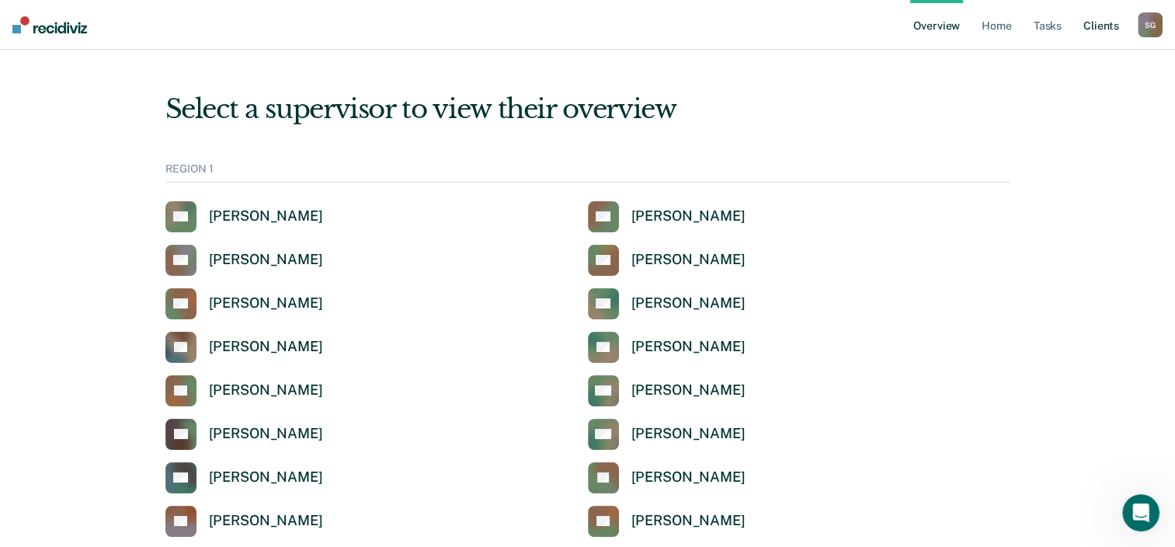
click at [1106, 23] on link "Client s" at bounding box center [1101, 25] width 42 height 50
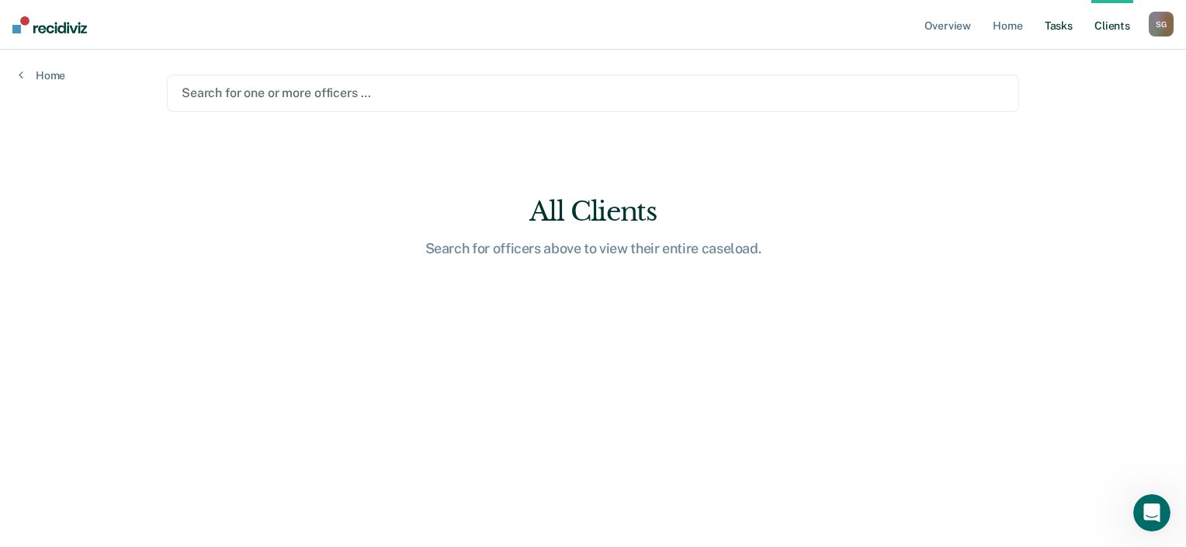
click at [1060, 28] on link "Tasks" at bounding box center [1059, 25] width 34 height 50
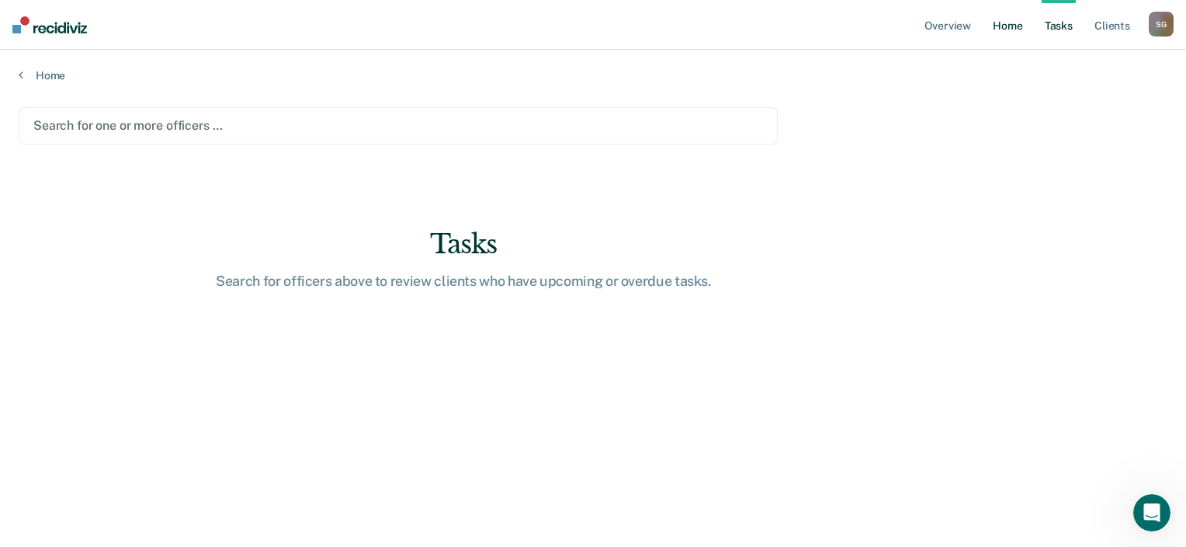
click at [1006, 23] on link "Home" at bounding box center [1008, 25] width 36 height 50
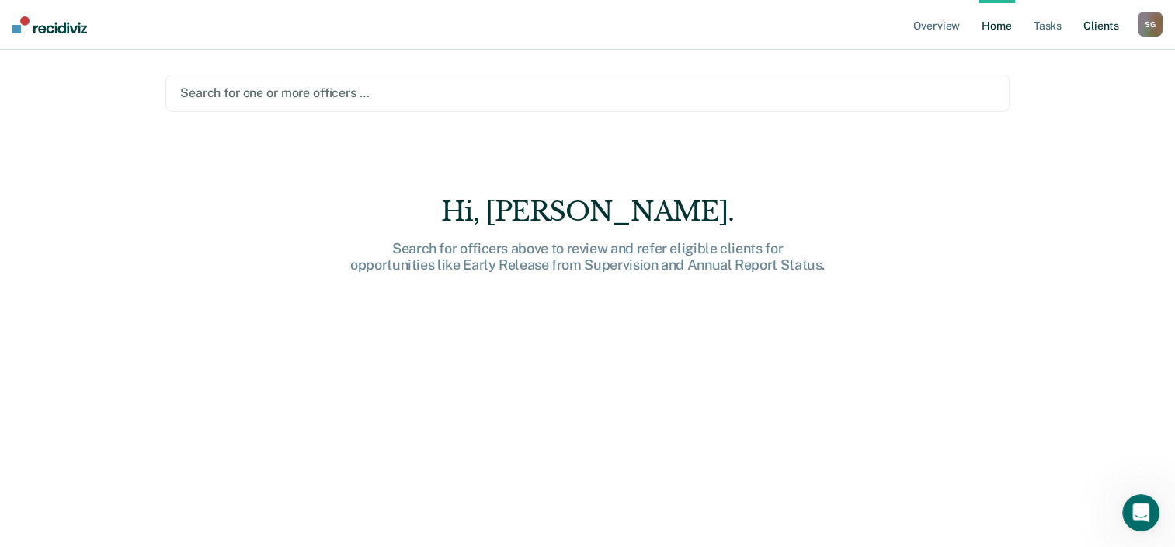
click at [1100, 24] on link "Client s" at bounding box center [1101, 25] width 42 height 50
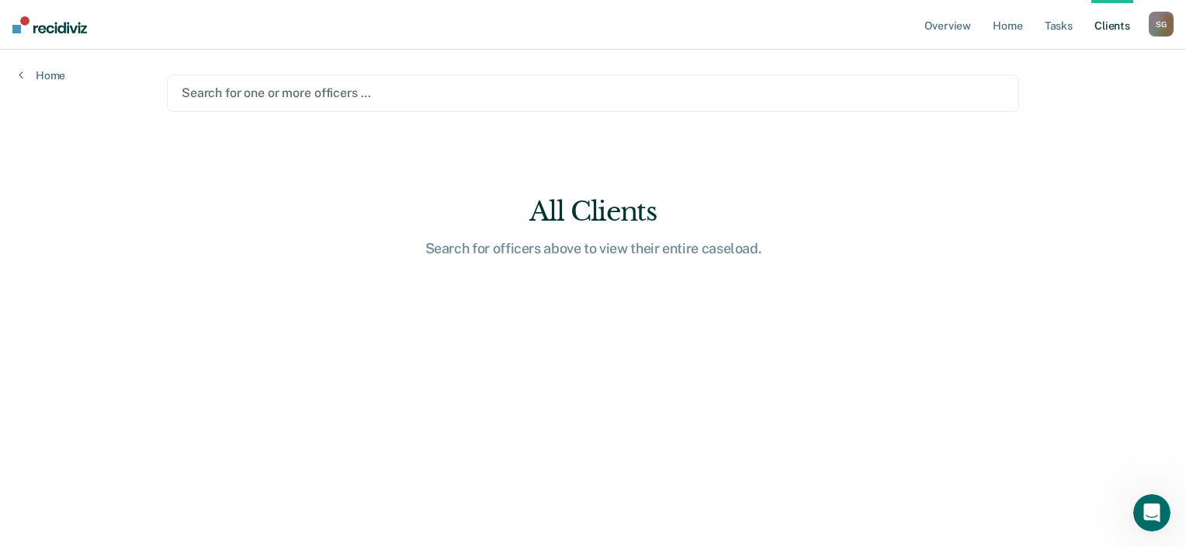
click at [1154, 19] on div "S G" at bounding box center [1161, 24] width 25 height 25
click at [1075, 82] on link "How it works" at bounding box center [1099, 82] width 125 height 13
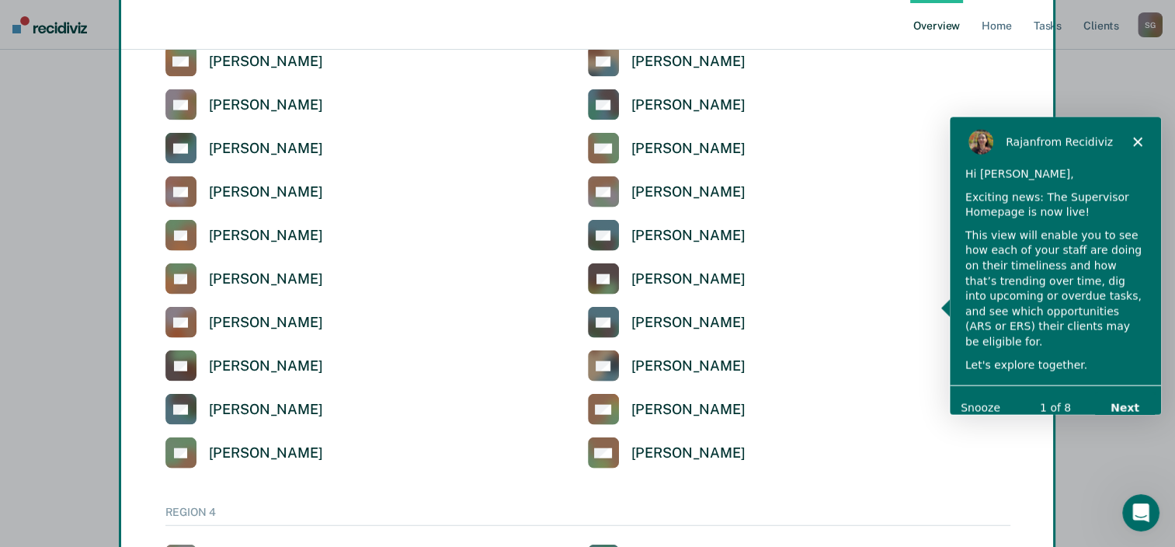
scroll to position [3579, 0]
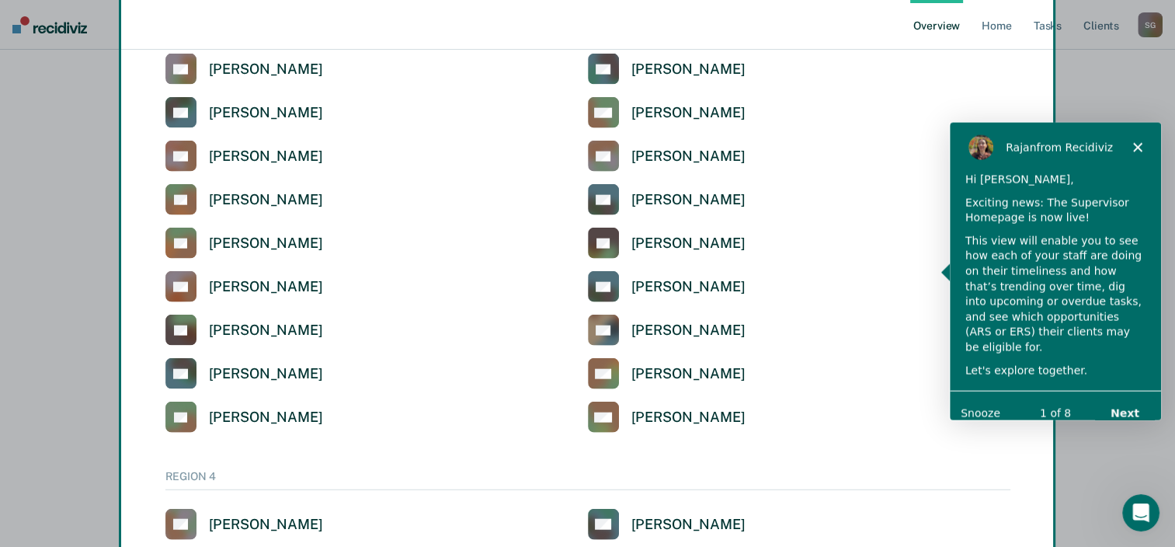
click at [1138, 148] on polygon "Close" at bounding box center [1136, 146] width 9 height 9
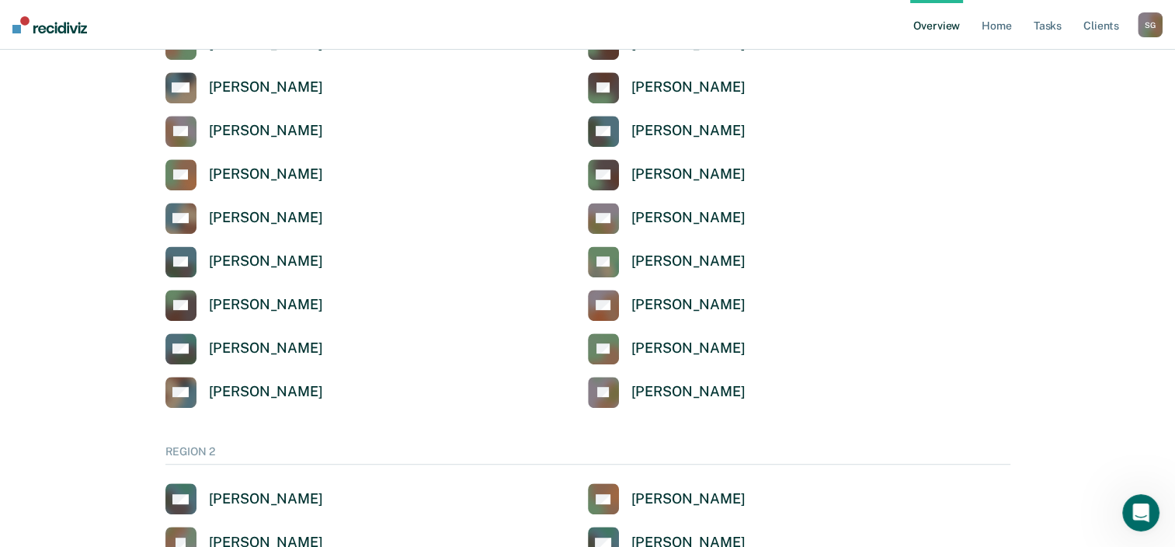
scroll to position [0, 0]
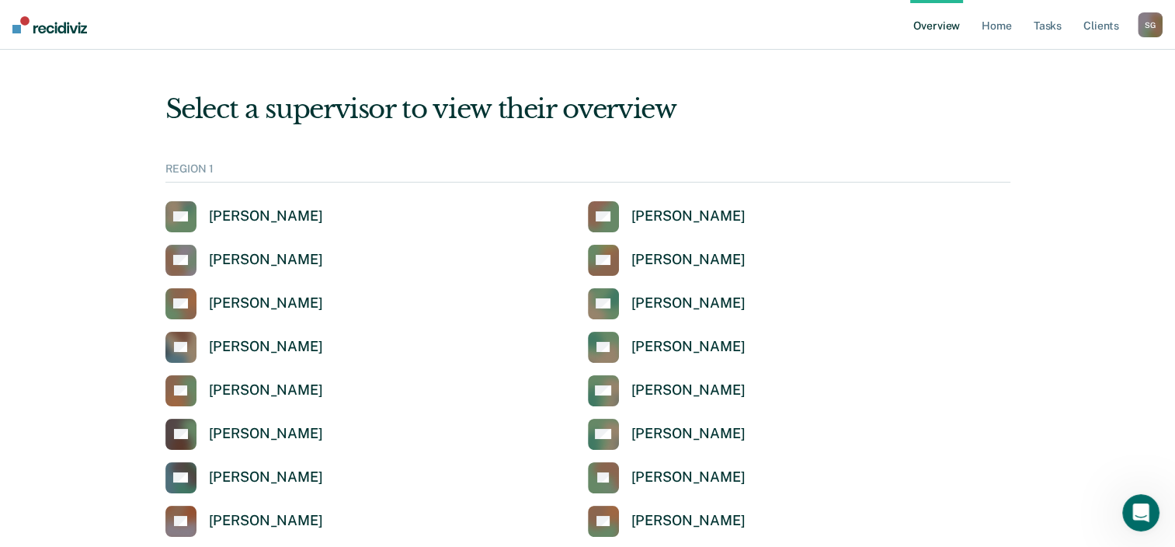
click at [1149, 22] on div "S G" at bounding box center [1149, 24] width 25 height 25
click at [1059, 60] on link "Profile" at bounding box center [1087, 62] width 125 height 13
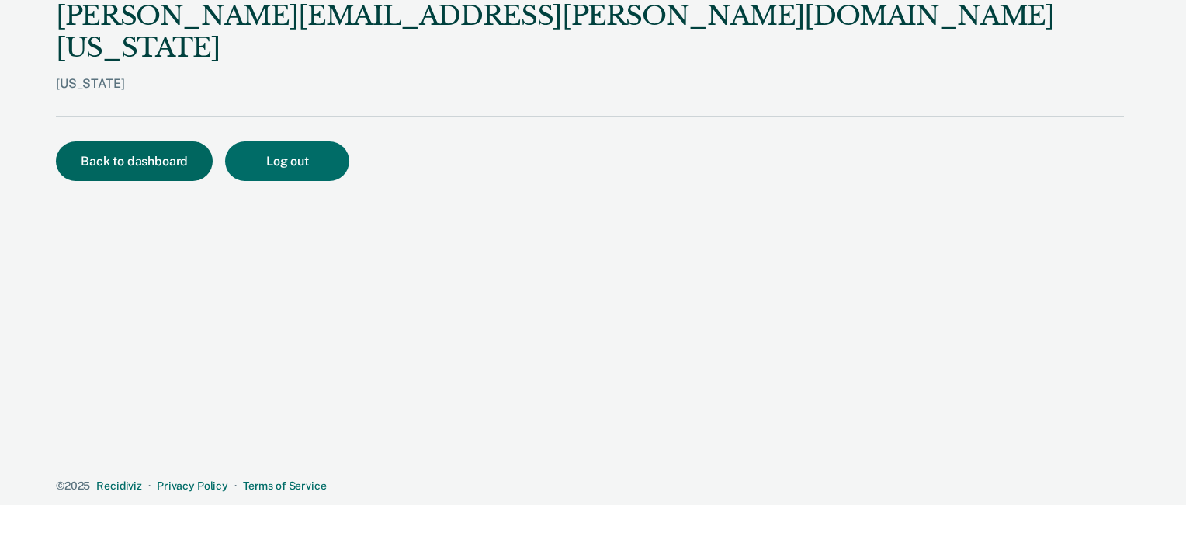
click at [122, 141] on button "Back to dashboard" at bounding box center [134, 161] width 157 height 40
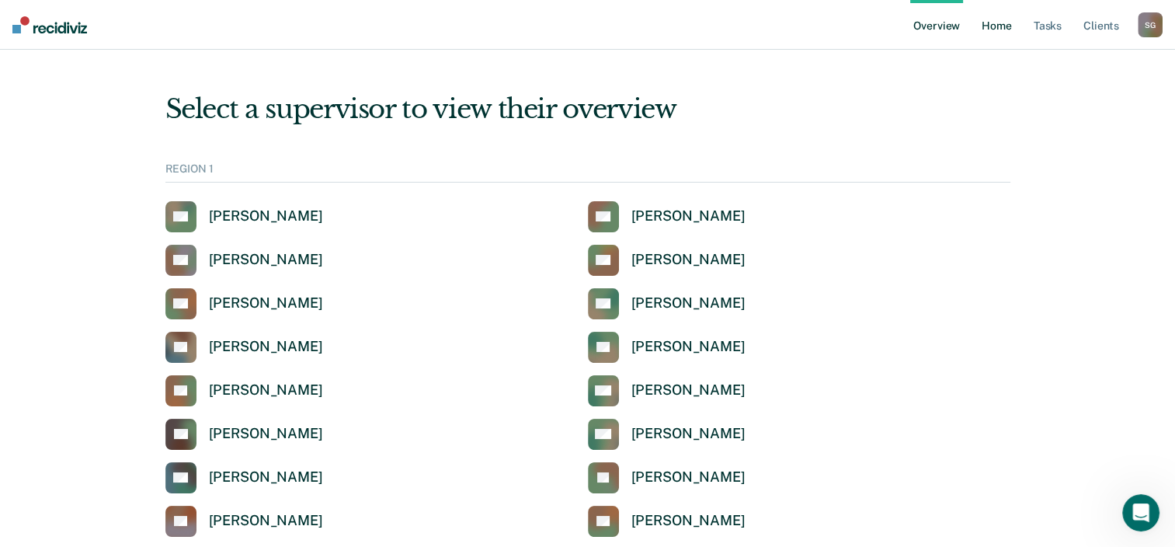
click at [1000, 27] on link "Home" at bounding box center [996, 25] width 36 height 50
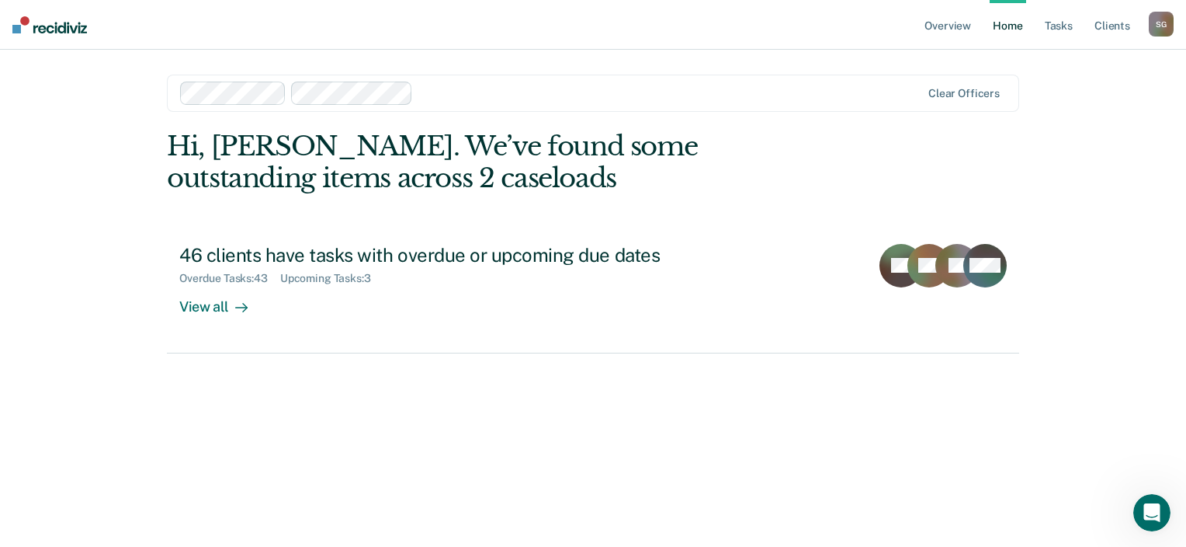
click at [1186, 203] on html "Looks like you’re using Internet Explorer 11. For faster loading and a better e…" at bounding box center [593, 273] width 1186 height 547
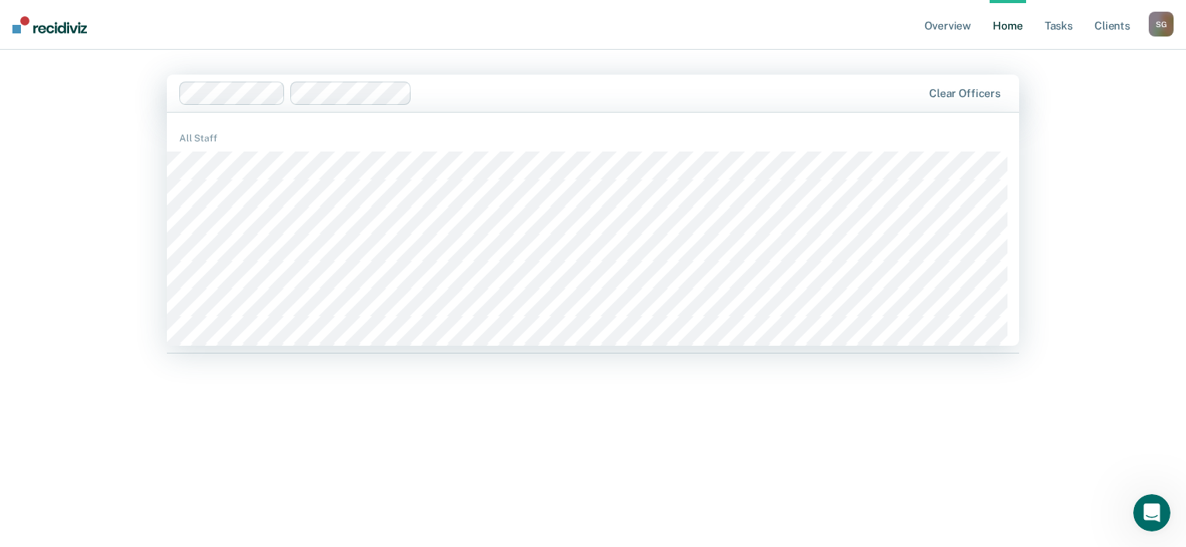
click at [450, 91] on div at bounding box center [670, 93] width 503 height 18
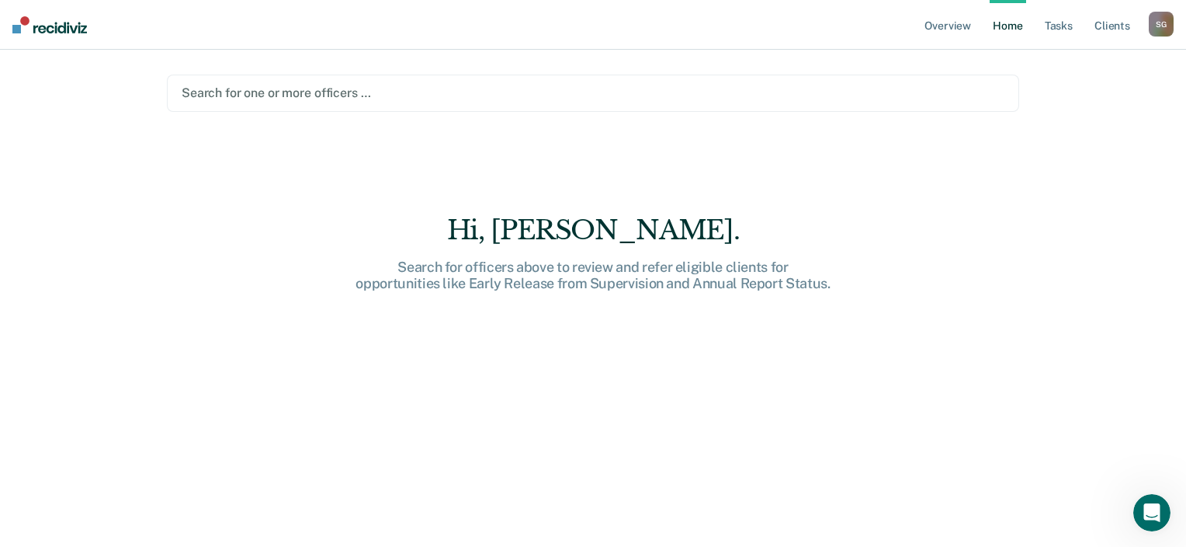
click at [1129, 248] on div "Overview Home Tasks Client s [PERSON_NAME] S G Profile How it works Log Out Sea…" at bounding box center [593, 273] width 1186 height 547
click at [949, 33] on link "Overview" at bounding box center [948, 25] width 53 height 50
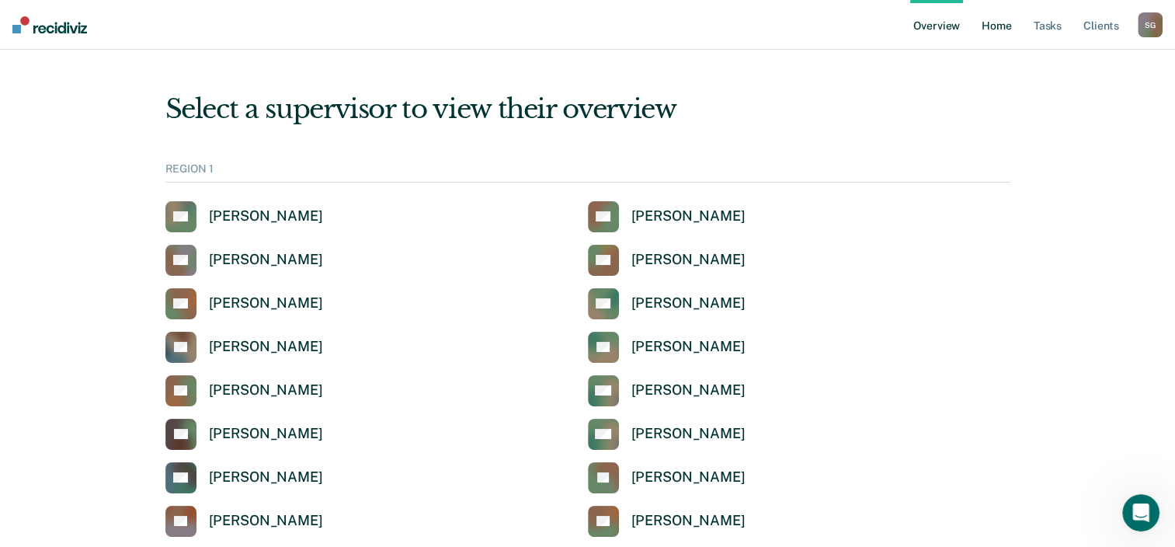
click at [1006, 29] on link "Home" at bounding box center [996, 25] width 36 height 50
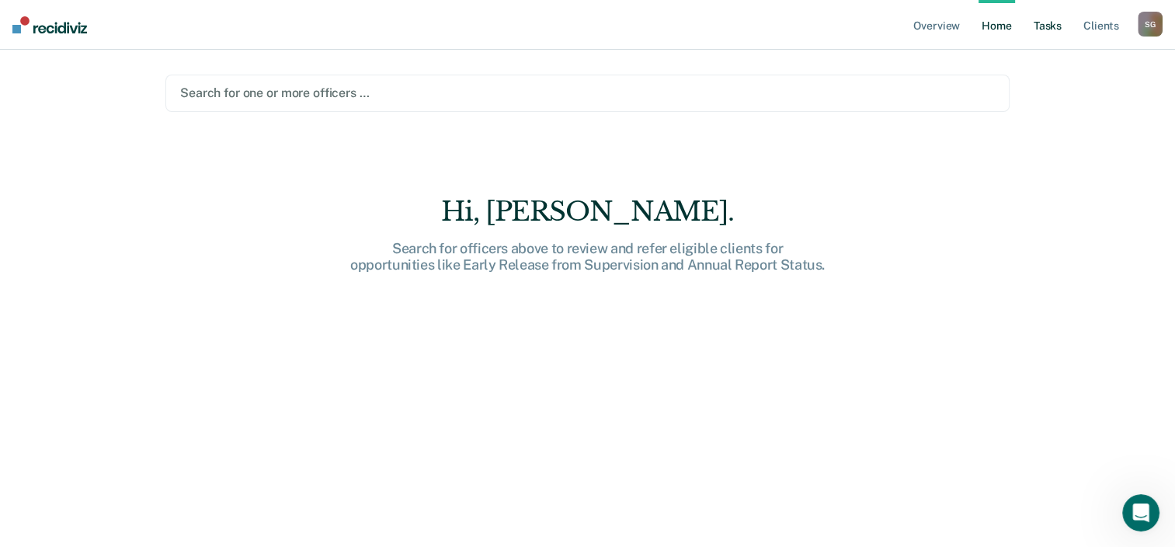
click at [1056, 30] on link "Tasks" at bounding box center [1047, 25] width 34 height 50
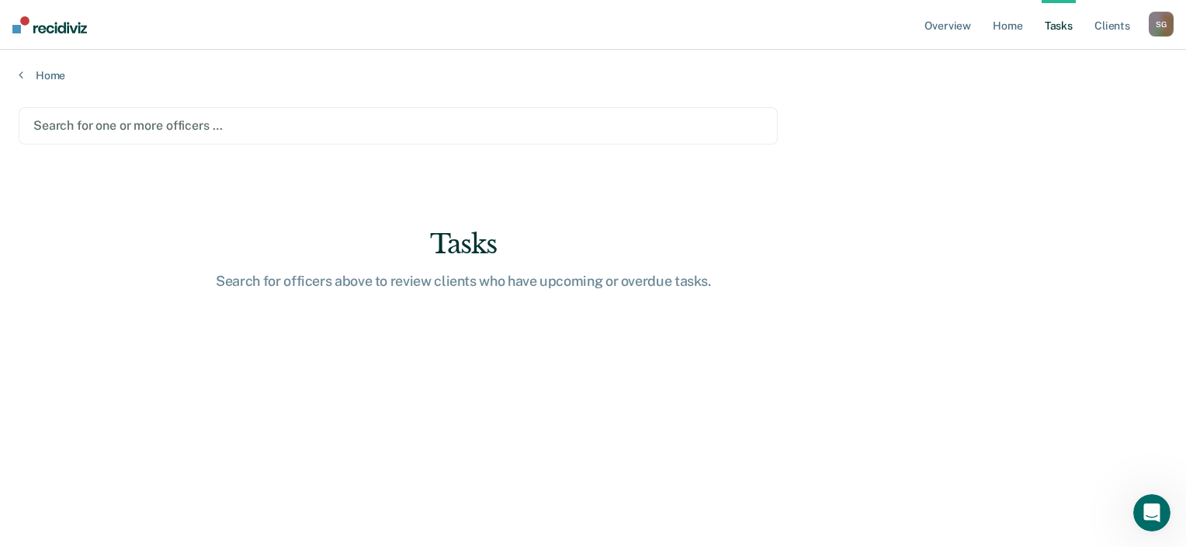
click at [1065, 25] on link "Tasks" at bounding box center [1059, 25] width 34 height 50
click at [149, 130] on div at bounding box center [398, 125] width 730 height 18
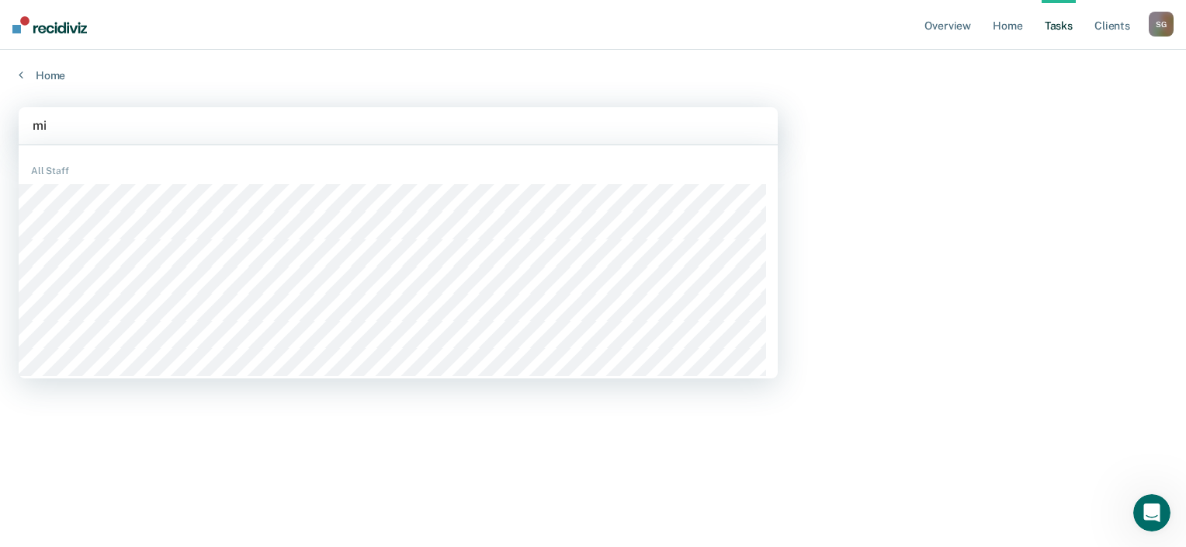
type input "m"
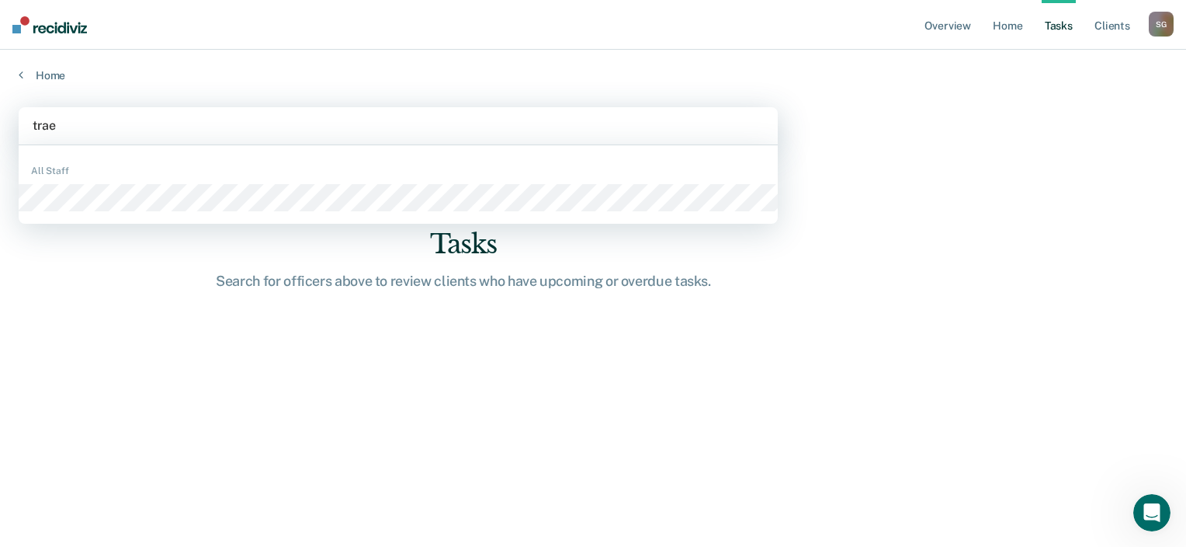
type input "trae"
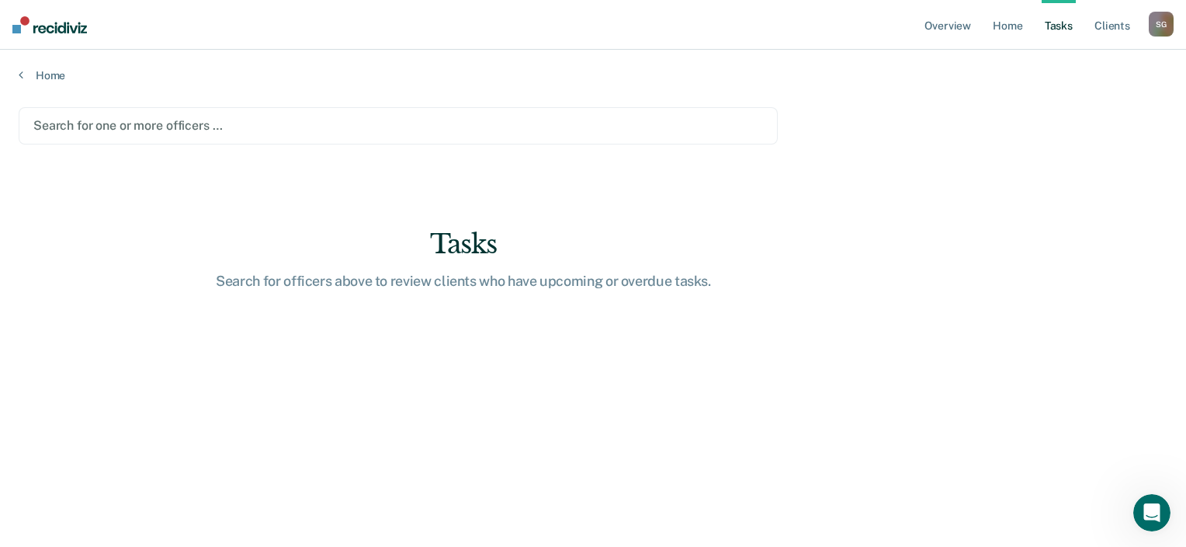
click at [106, 86] on main "Search for one or more officers … Tasks Search for officers above to review cli…" at bounding box center [593, 312] width 1186 height 460
click at [70, 87] on main "Search for one or more officers … Tasks Search for officers above to review cli…" at bounding box center [593, 312] width 1186 height 460
click at [73, 77] on link "Home" at bounding box center [593, 75] width 1149 height 14
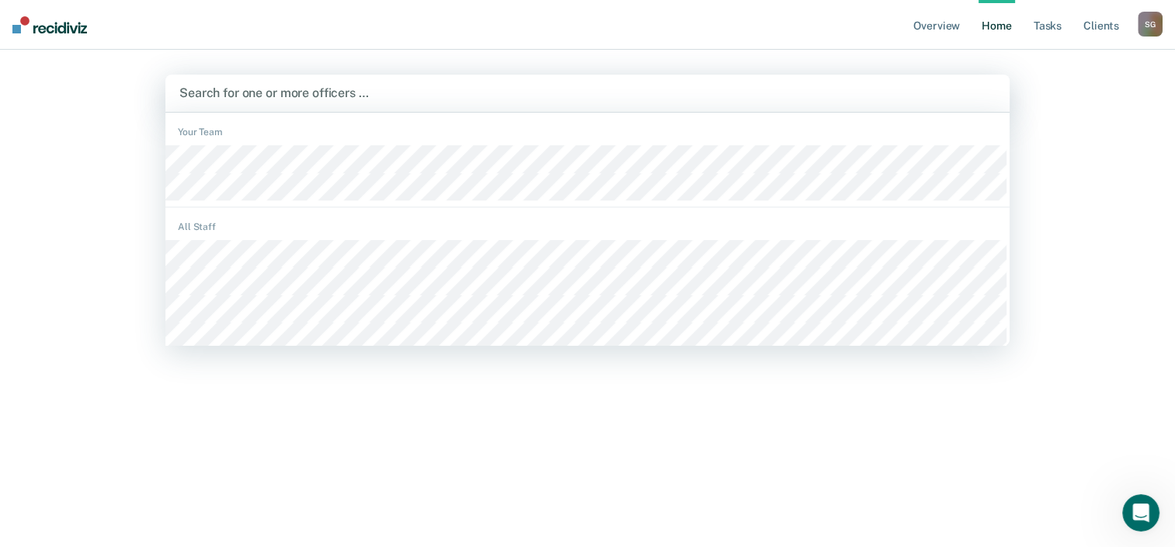
click at [200, 102] on div at bounding box center [587, 93] width 816 height 18
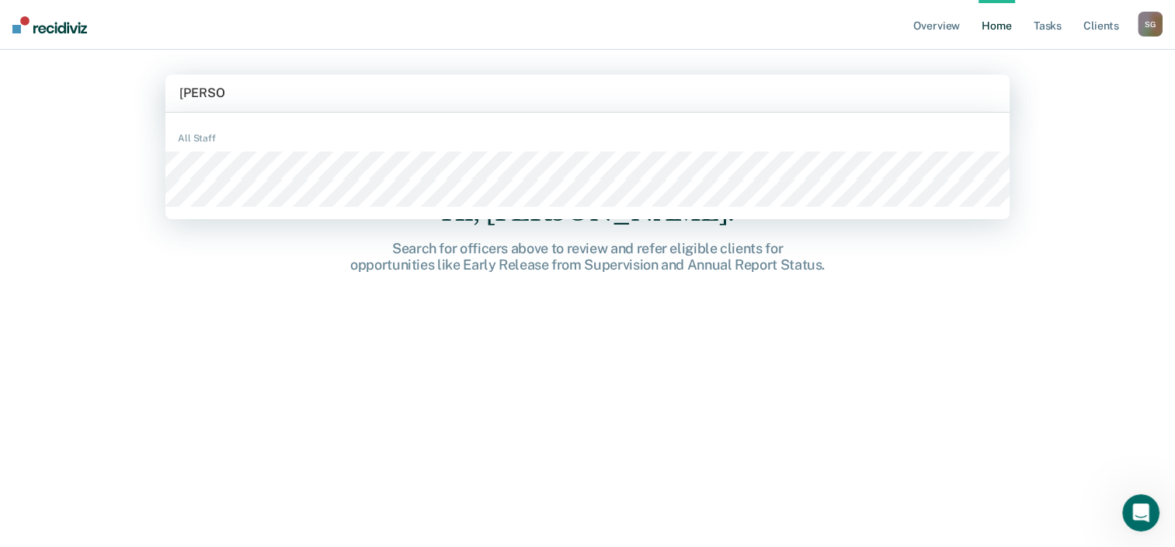
type input "[PERSON_NAME]"
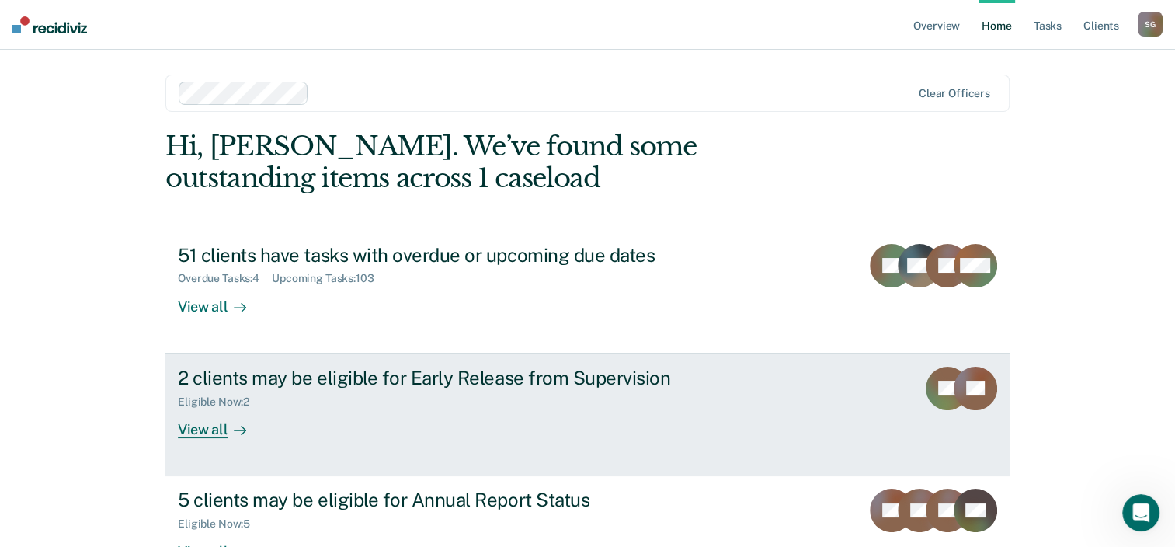
click at [480, 413] on div "2 clients may be eligible for Early Release from Supervision Eligible Now : 2 V…" at bounding box center [469, 401] width 582 height 71
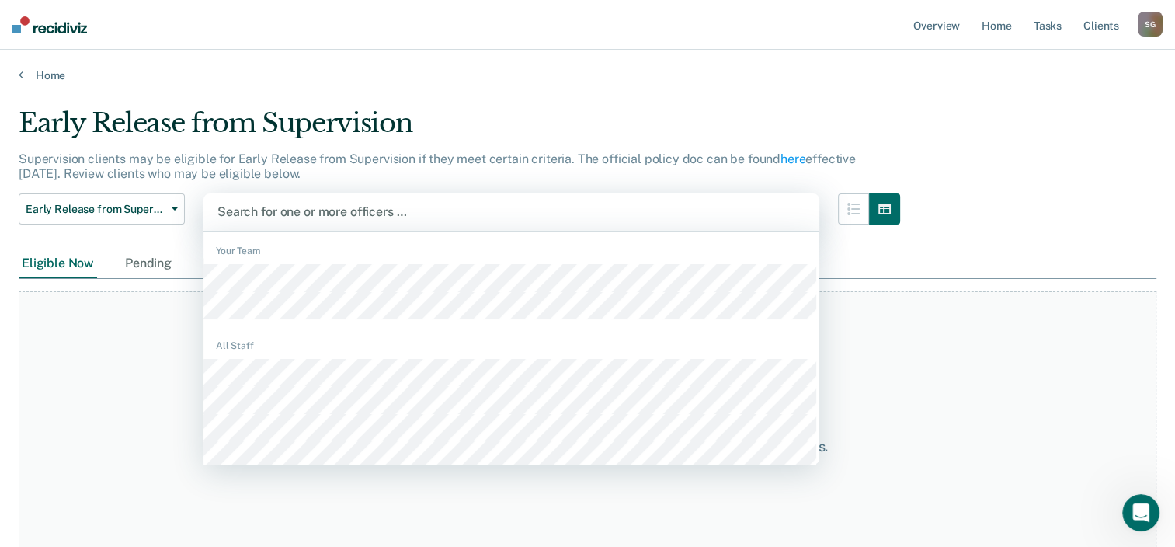
click at [305, 213] on div at bounding box center [511, 212] width 588 height 18
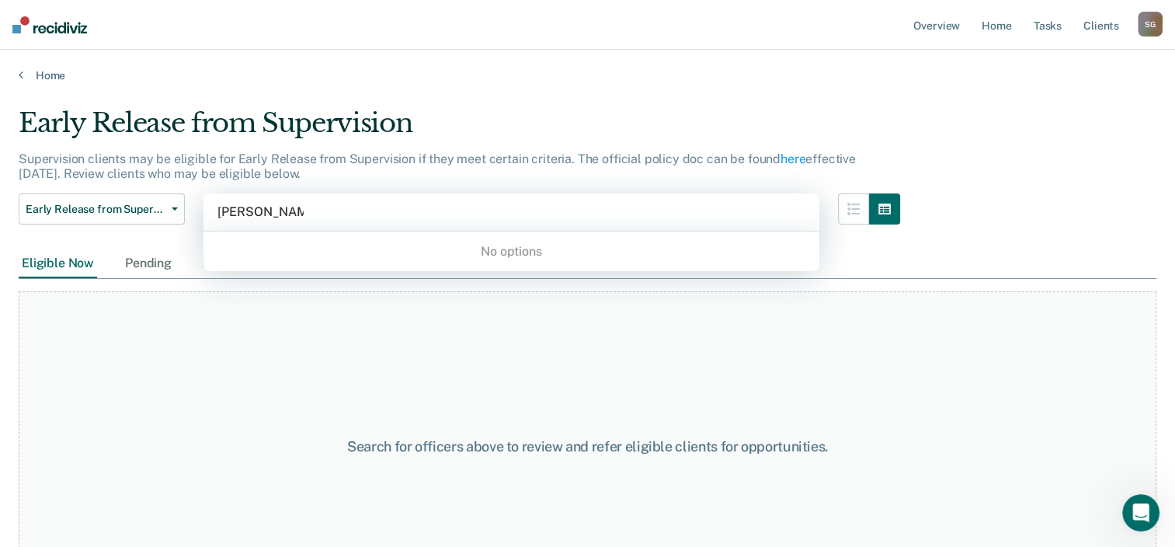
type input "[PERSON_NAME]"
click at [47, 75] on link "Home" at bounding box center [587, 75] width 1137 height 14
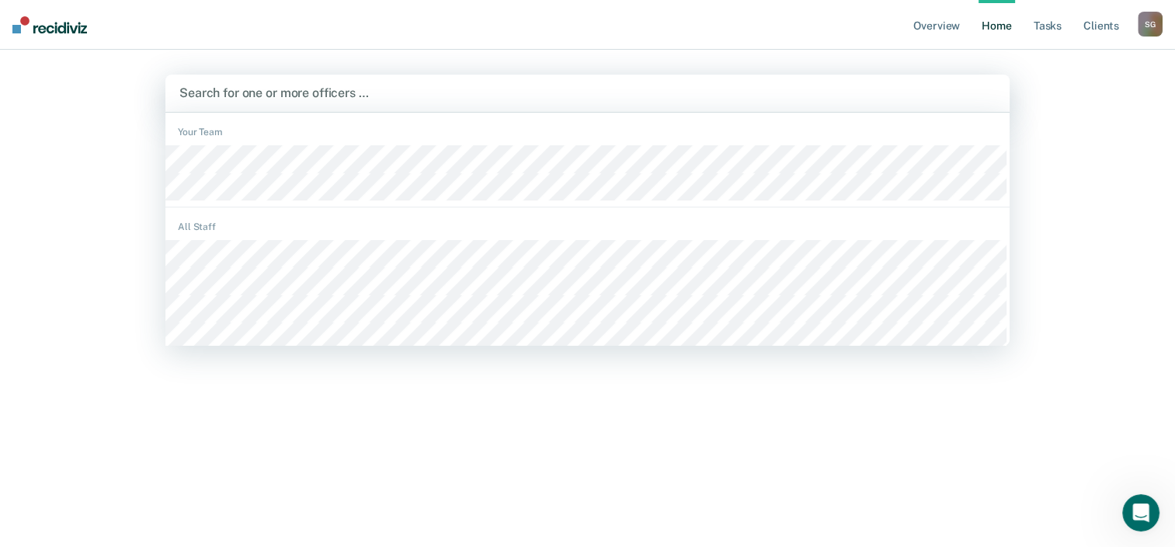
click at [224, 87] on div at bounding box center [587, 93] width 816 height 18
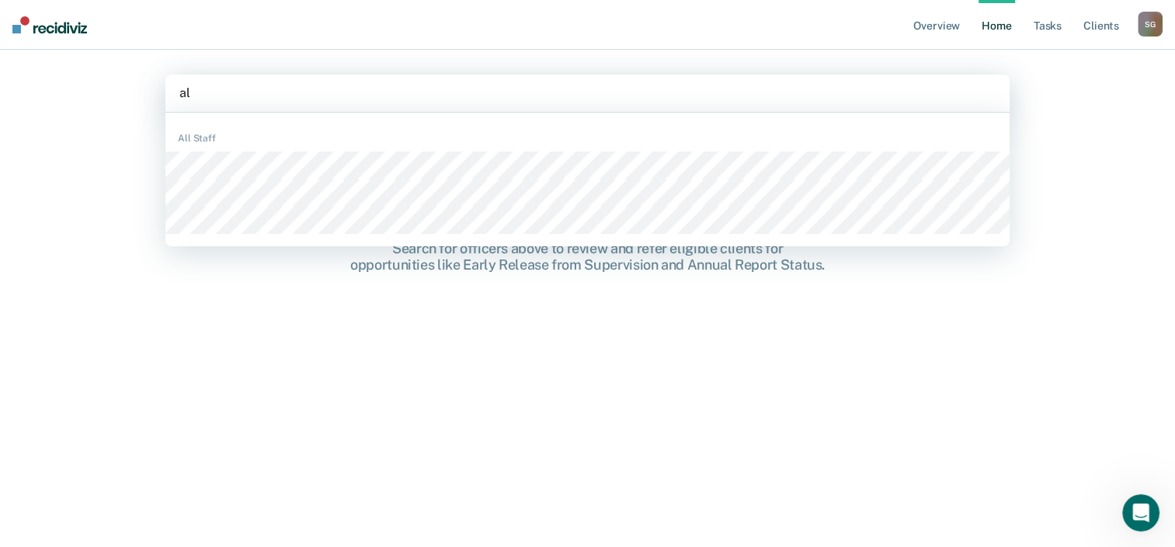
type input "a"
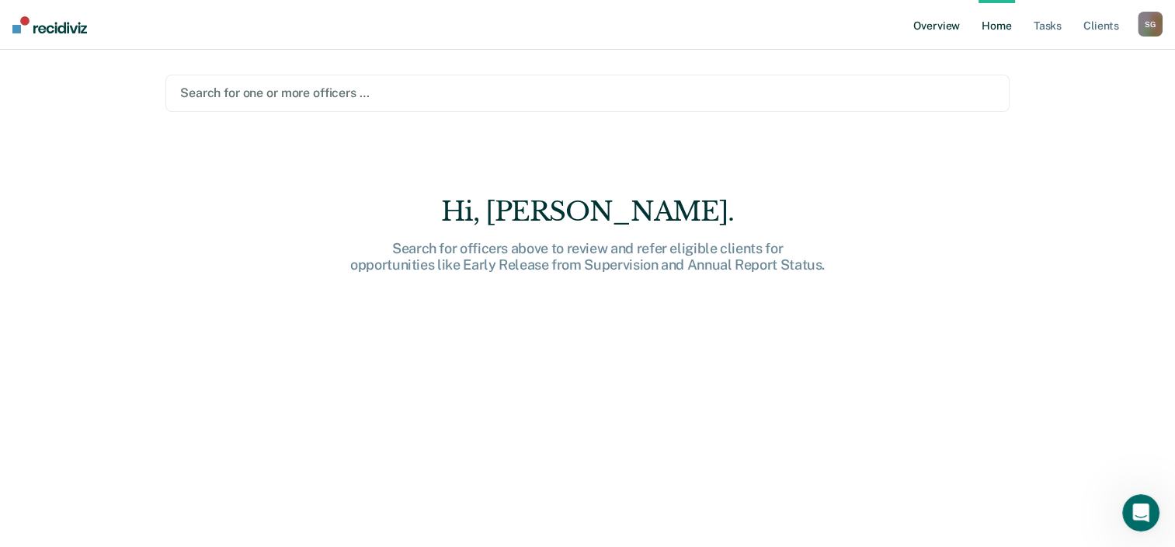
click at [947, 18] on link "Overview" at bounding box center [936, 25] width 53 height 50
click at [947, 18] on div "Looks like you’re using Internet Explorer 11. For faster loading and a better e…" at bounding box center [587, 273] width 1175 height 547
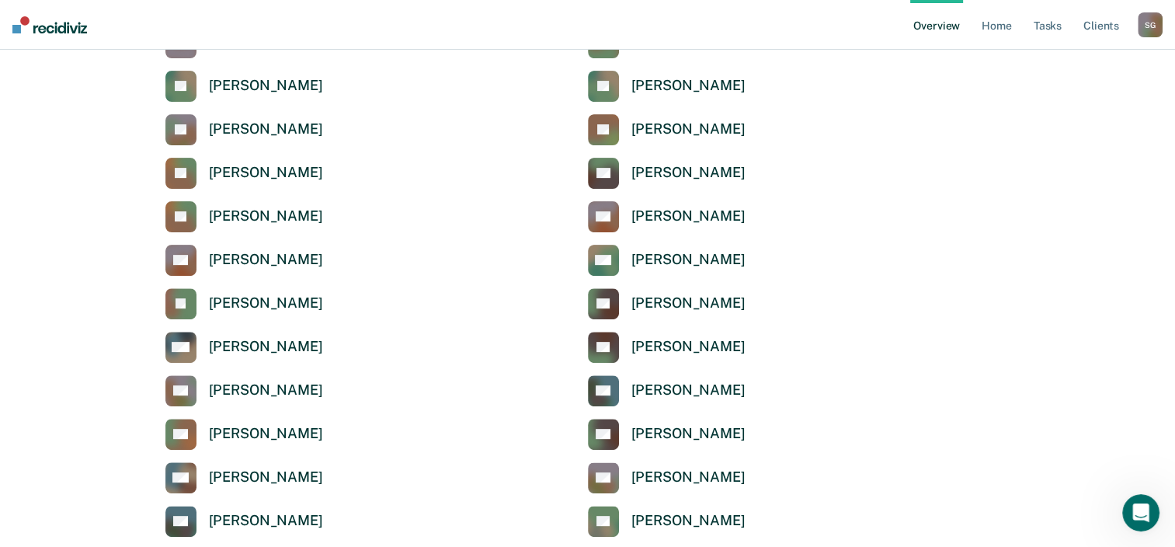
scroll to position [957, 0]
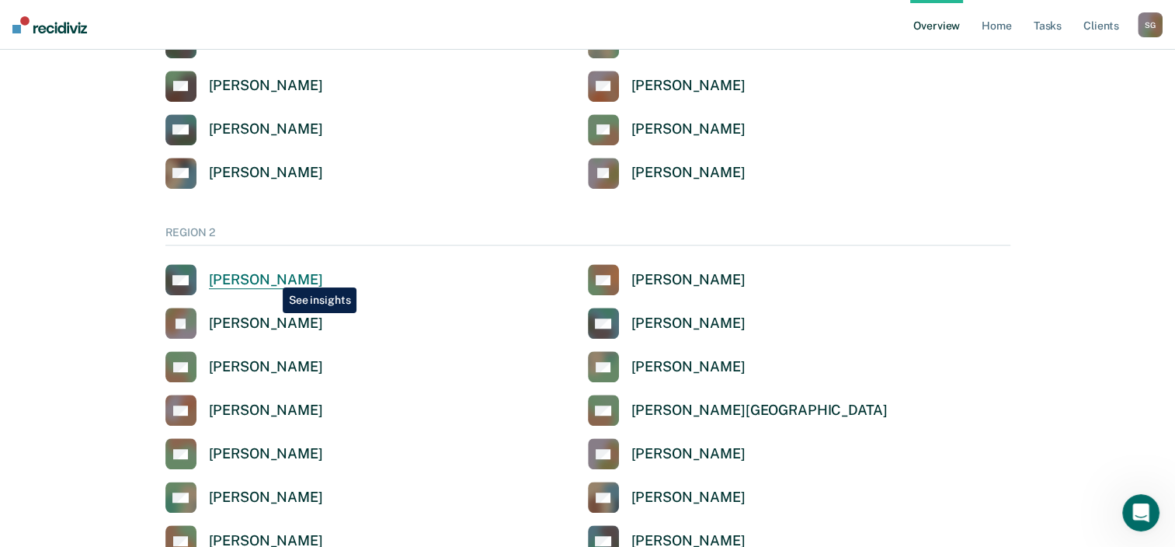
click at [271, 276] on div "[PERSON_NAME]" at bounding box center [266, 280] width 114 height 18
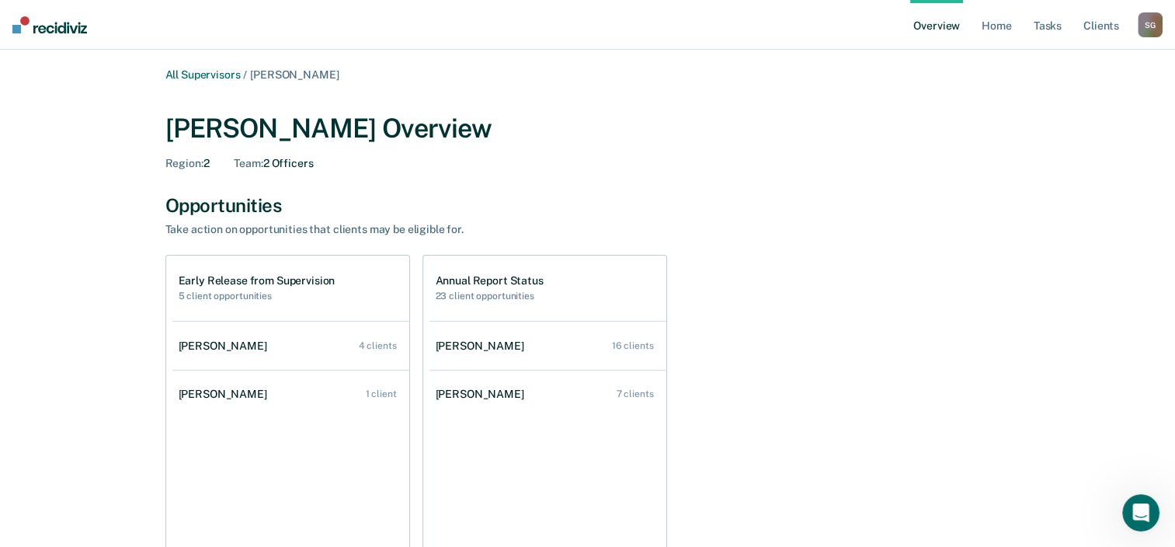
click at [226, 289] on div "Early Release from Supervision 5 client opportunities" at bounding box center [257, 287] width 157 height 27
click at [486, 280] on h1 "Annual Report Status" at bounding box center [490, 280] width 108 height 13
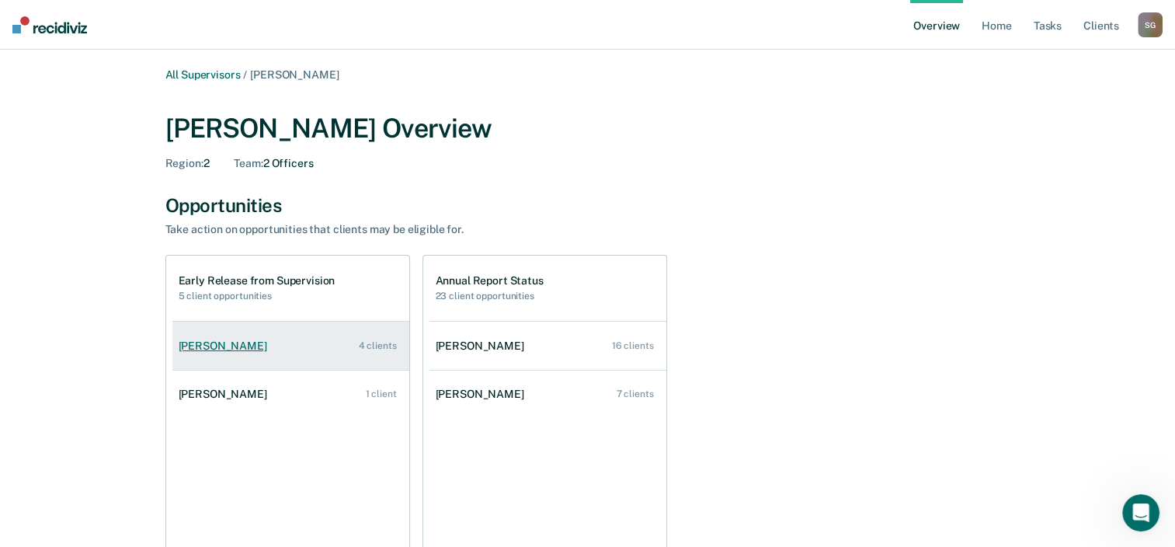
click at [207, 342] on div "[PERSON_NAME]" at bounding box center [226, 345] width 95 height 13
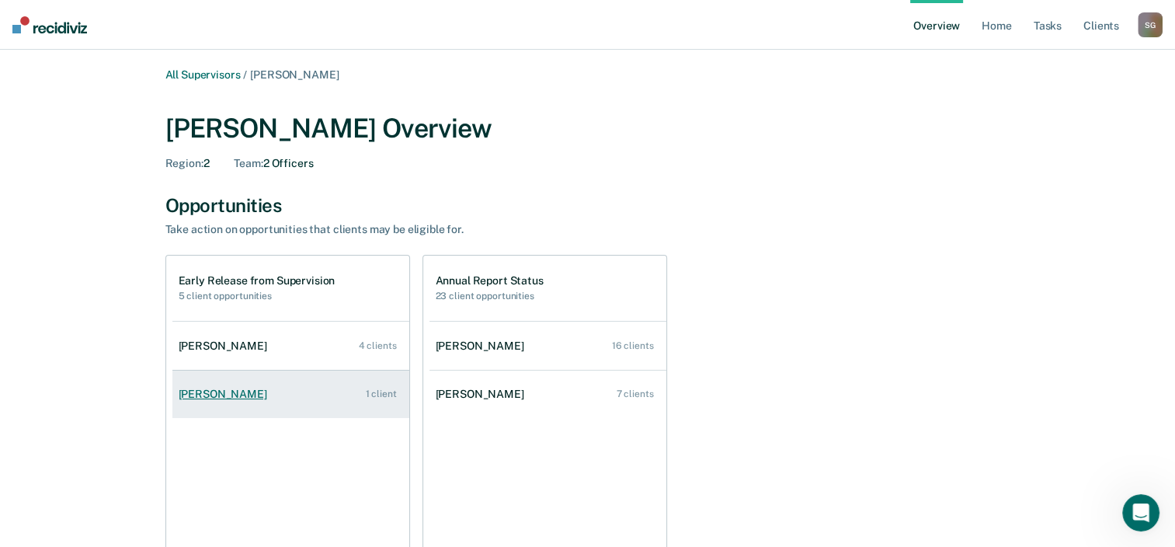
click at [249, 385] on link "[PERSON_NAME] 1 client" at bounding box center [290, 394] width 237 height 44
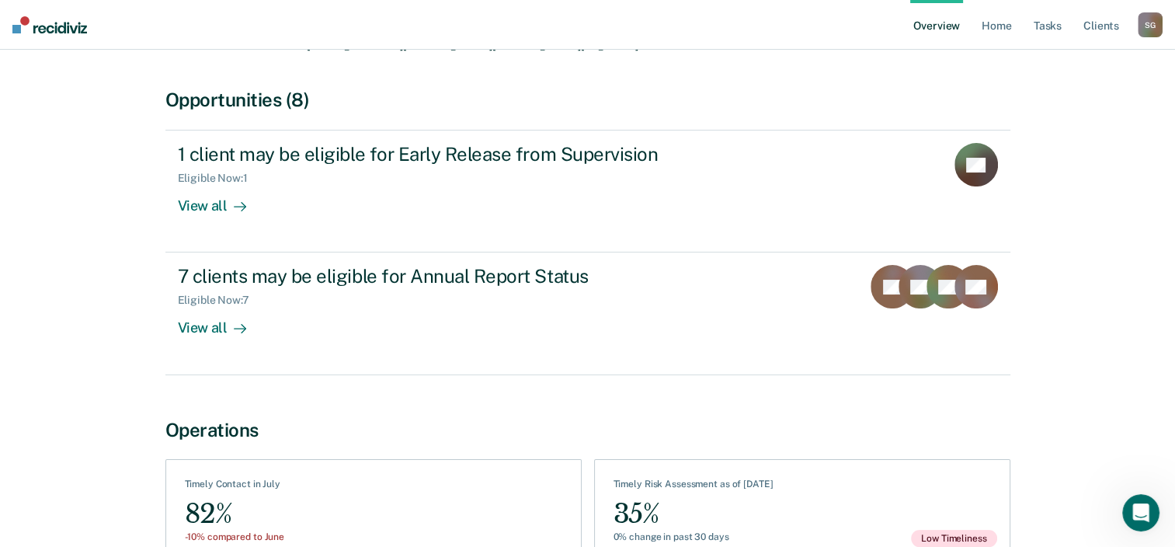
scroll to position [118, 0]
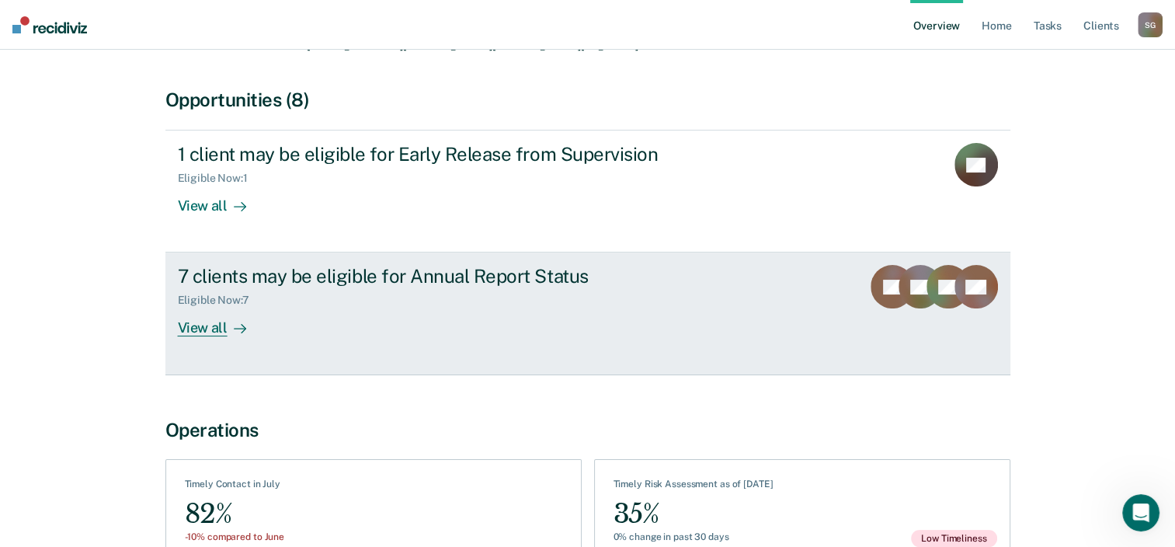
click at [211, 329] on div "View all" at bounding box center [221, 322] width 87 height 30
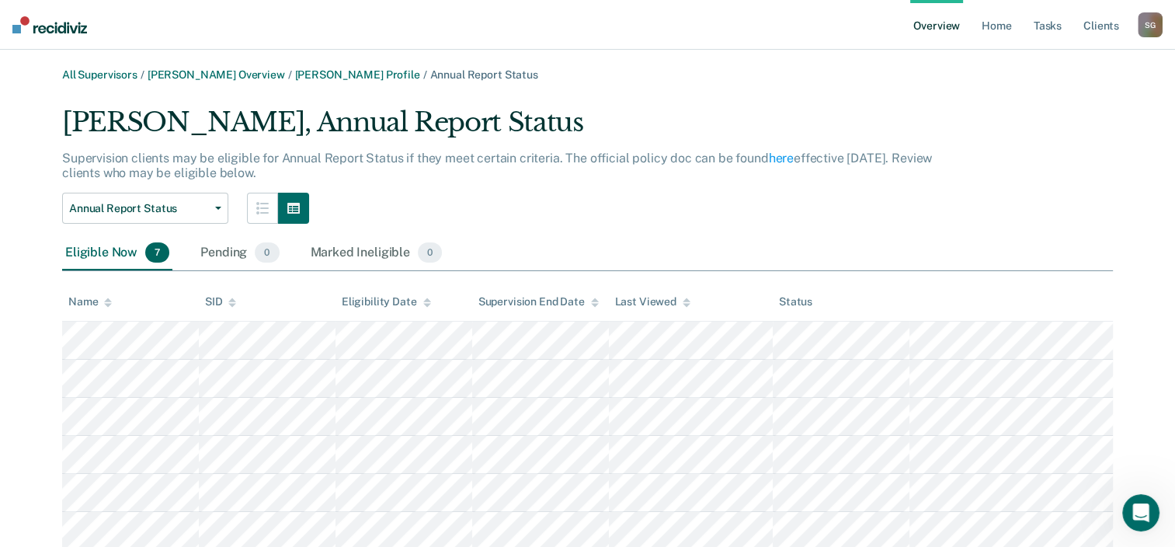
scroll to position [90, 0]
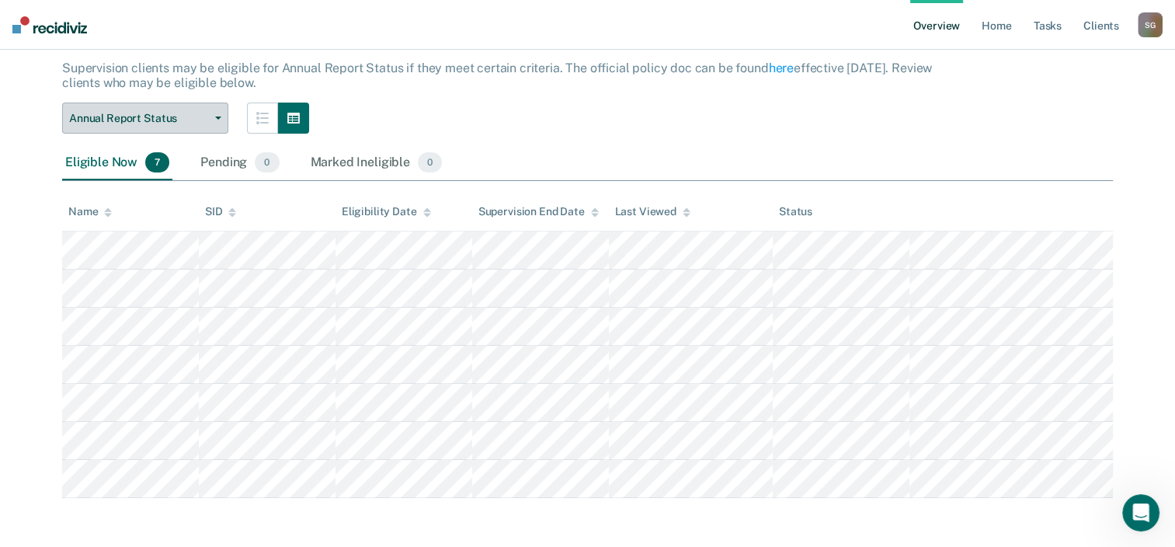
click at [214, 114] on button "Annual Report Status" at bounding box center [145, 117] width 166 height 31
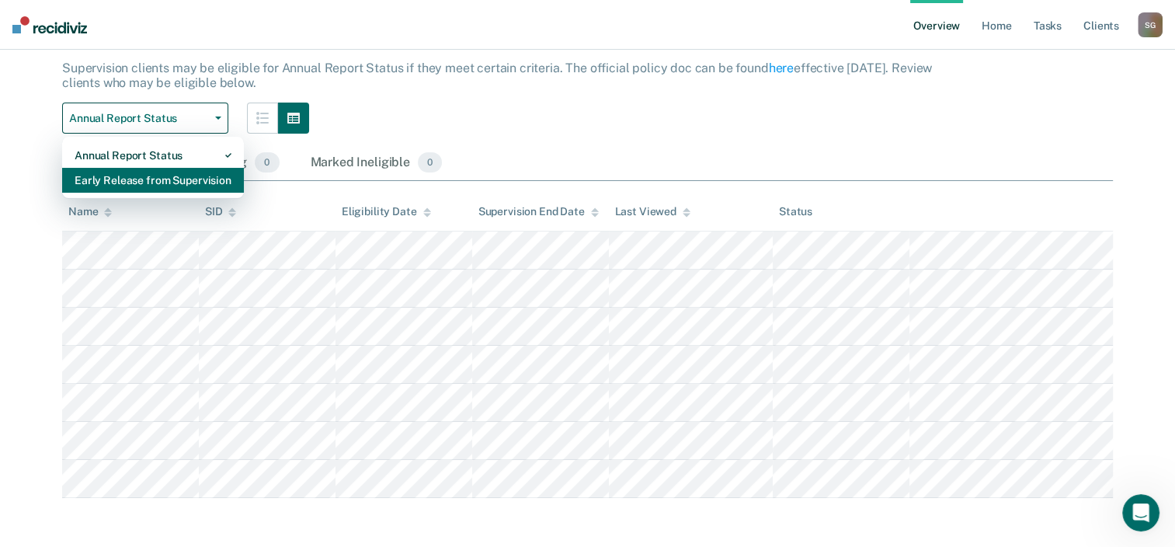
click at [174, 183] on div "Early Release from Supervision" at bounding box center [153, 180] width 157 height 25
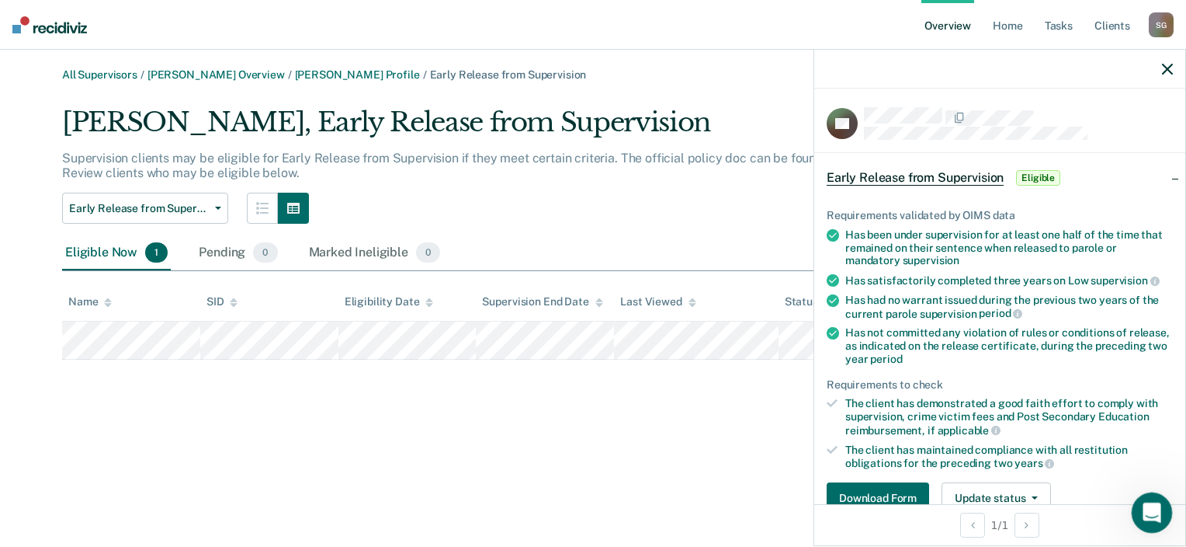
click at [1153, 500] on div "Open Intercom Messenger" at bounding box center [1149, 510] width 51 height 51
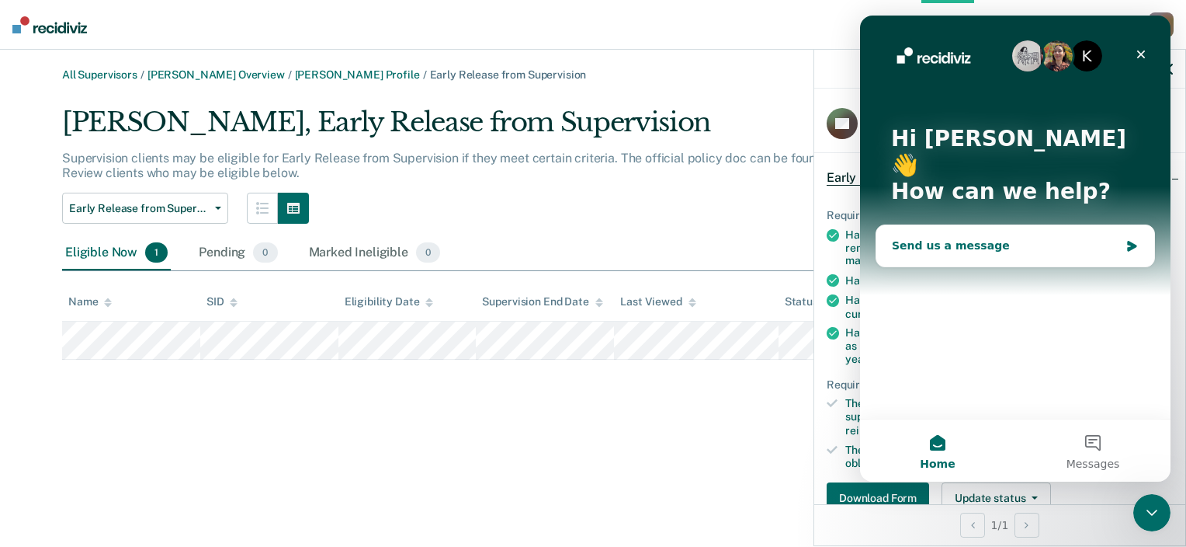
click at [978, 238] on div "Send us a message" at bounding box center [1005, 246] width 227 height 16
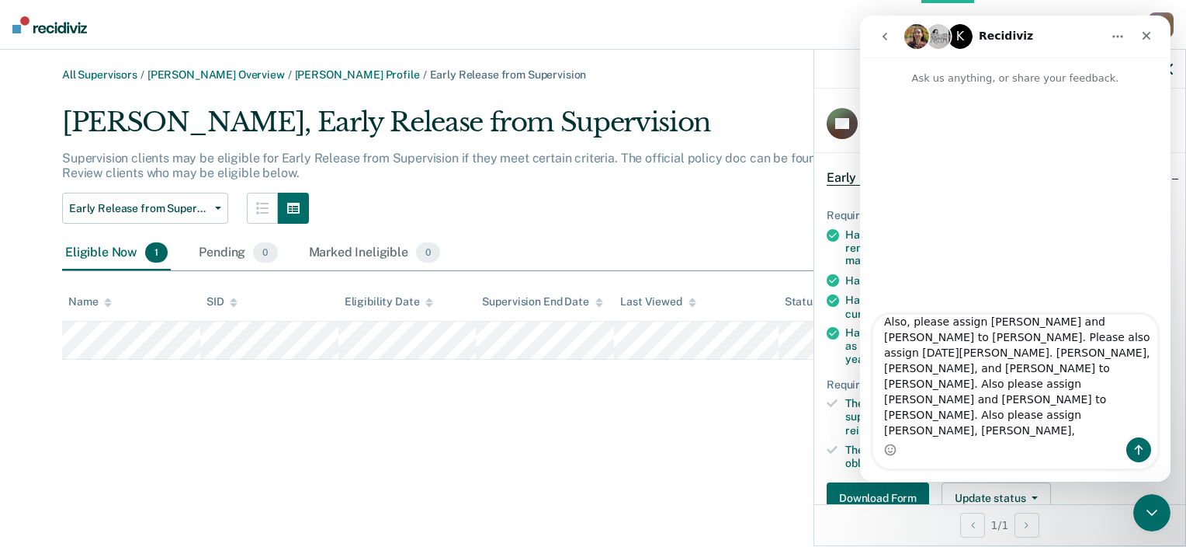
scroll to position [72, 0]
type textarea "Hello, please assign supervisor [PERSON_NAME][US_STATE], [PERSON_NAME], [PERSON…"
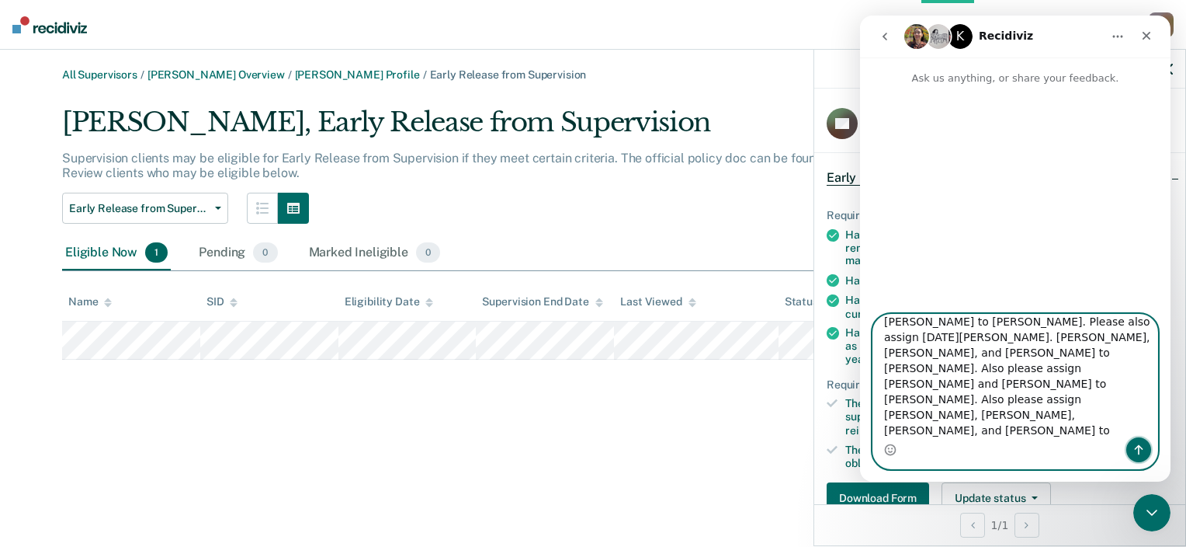
click at [1137, 452] on icon "Send a message…" at bounding box center [1139, 449] width 12 height 12
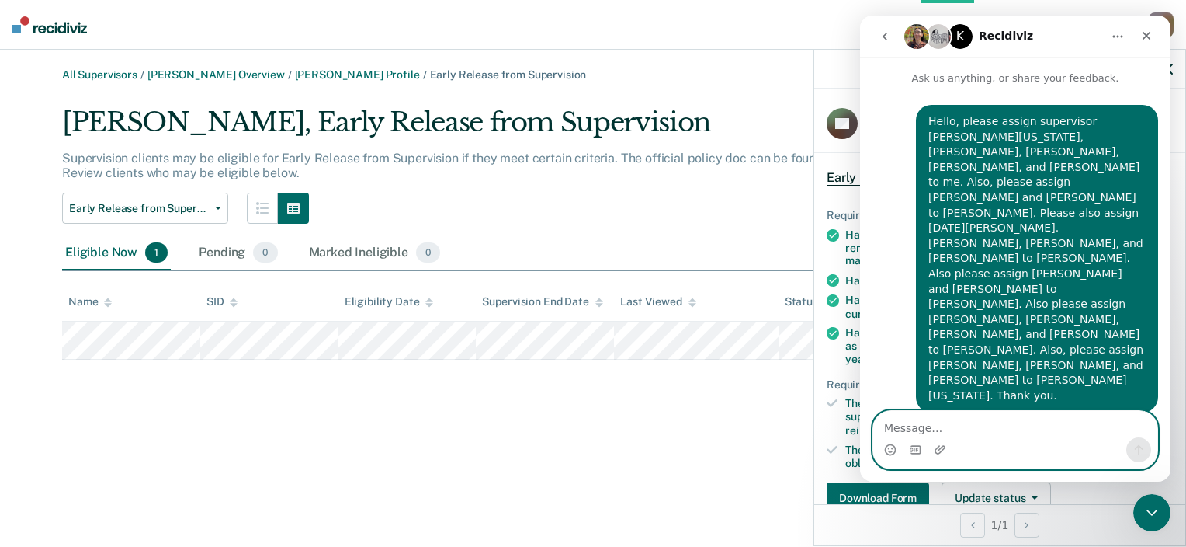
scroll to position [0, 0]
click at [1149, 34] on icon "Close" at bounding box center [1147, 36] width 12 height 12
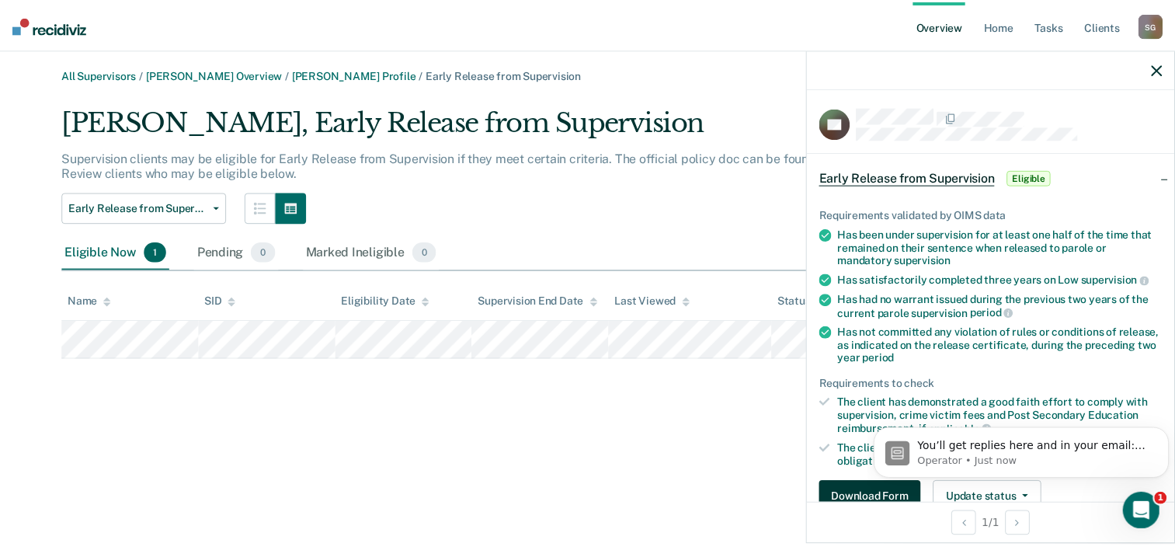
scroll to position [57, 0]
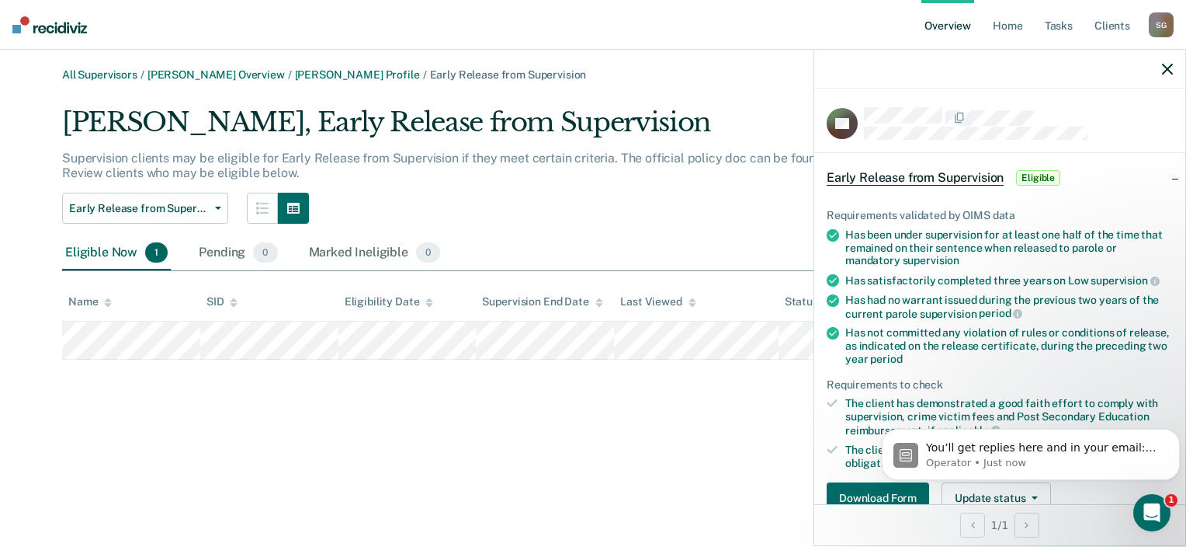
click at [627, 509] on main "All Supervisors / [PERSON_NAME] Overview / [PERSON_NAME] Profile / Early Releas…" at bounding box center [593, 298] width 1186 height 497
click at [210, 75] on link "[PERSON_NAME] Overview" at bounding box center [216, 74] width 137 height 13
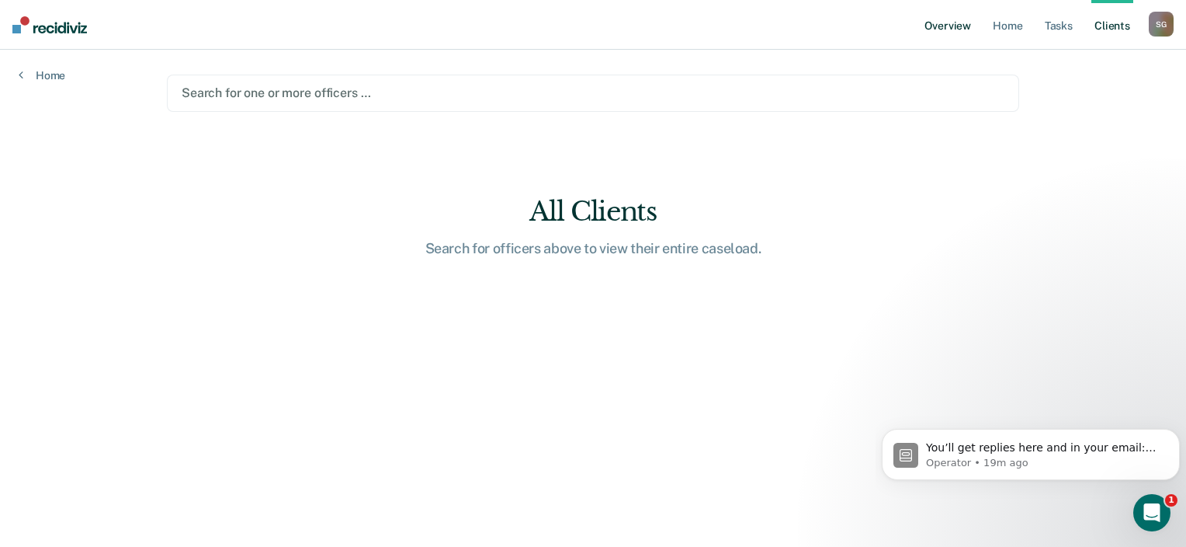
click at [939, 26] on link "Overview" at bounding box center [948, 25] width 53 height 50
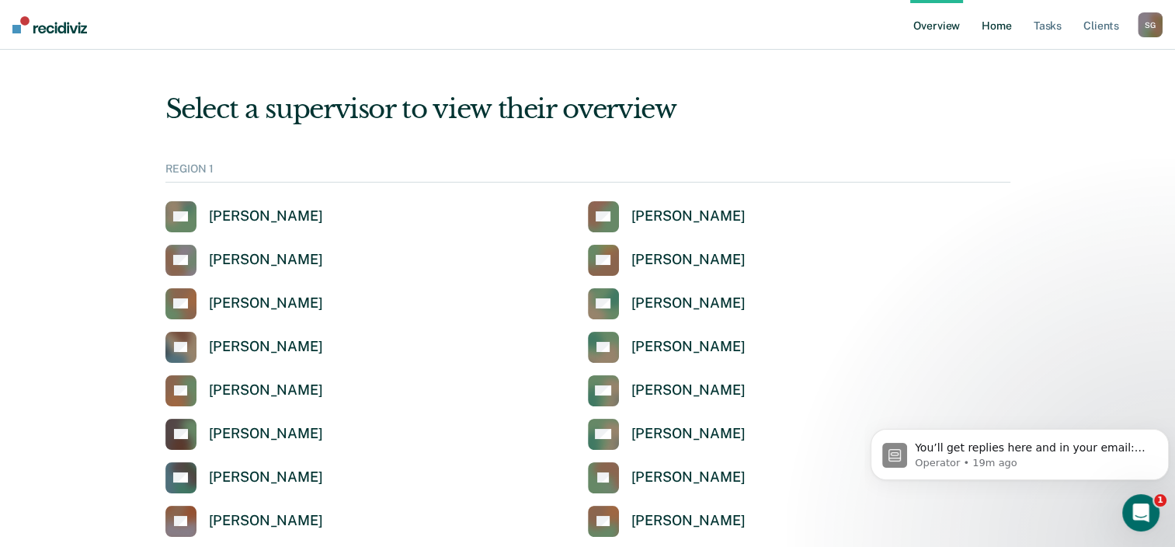
click at [992, 25] on link "Home" at bounding box center [996, 25] width 36 height 50
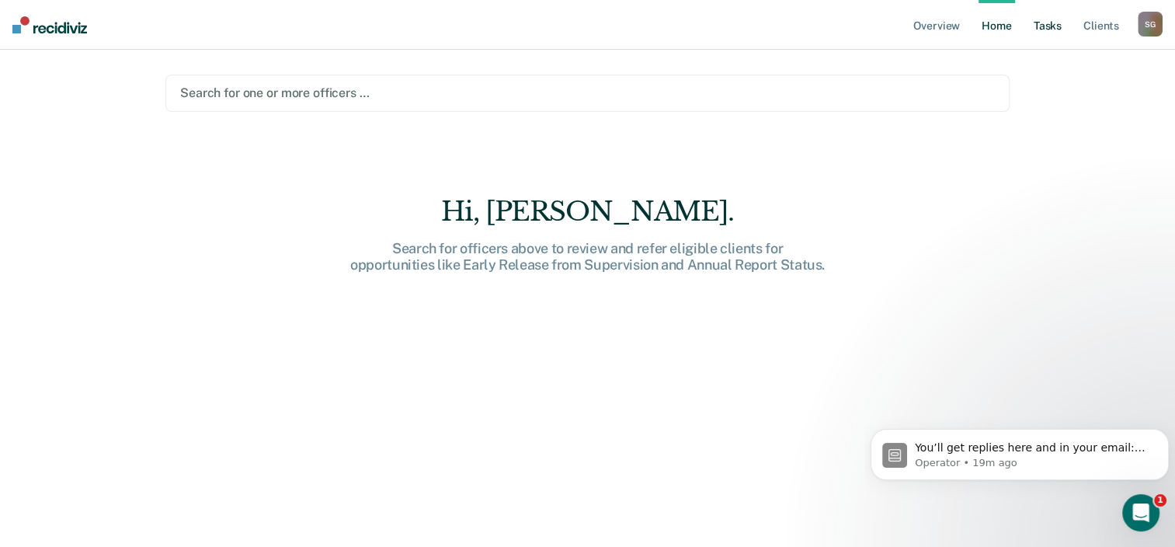
click at [1051, 30] on link "Tasks" at bounding box center [1047, 25] width 34 height 50
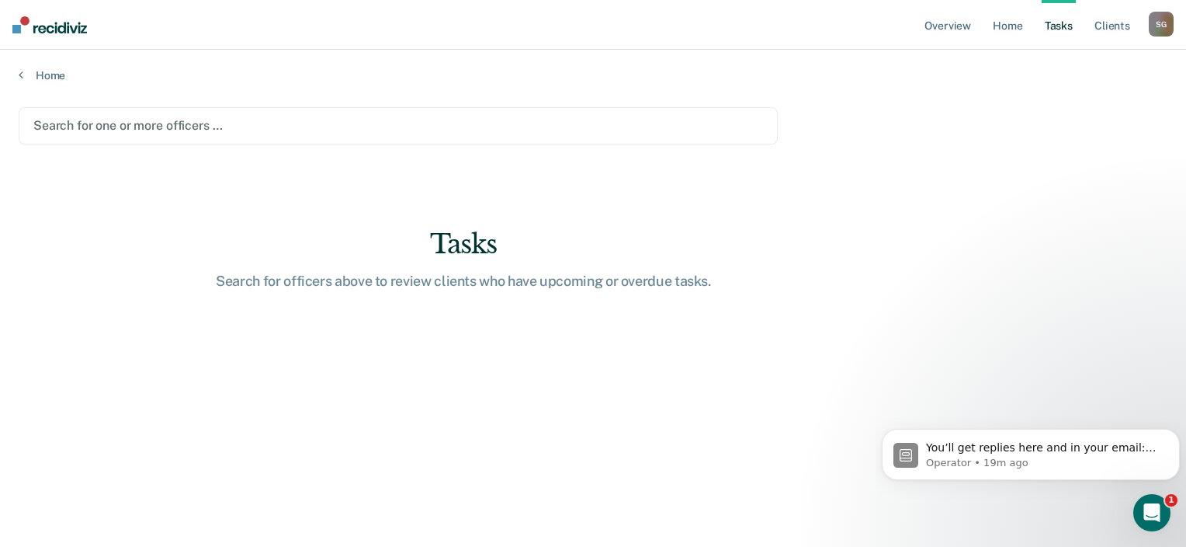
click at [1051, 30] on link "Tasks" at bounding box center [1059, 25] width 34 height 50
click at [50, 80] on link "Home" at bounding box center [593, 75] width 1149 height 14
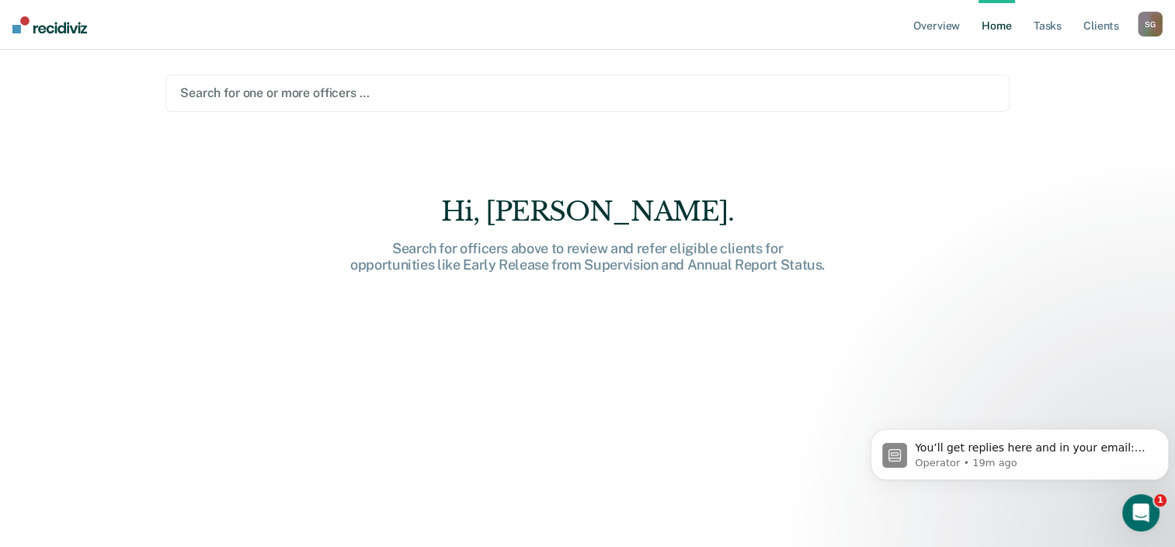
click at [189, 92] on div at bounding box center [587, 93] width 814 height 18
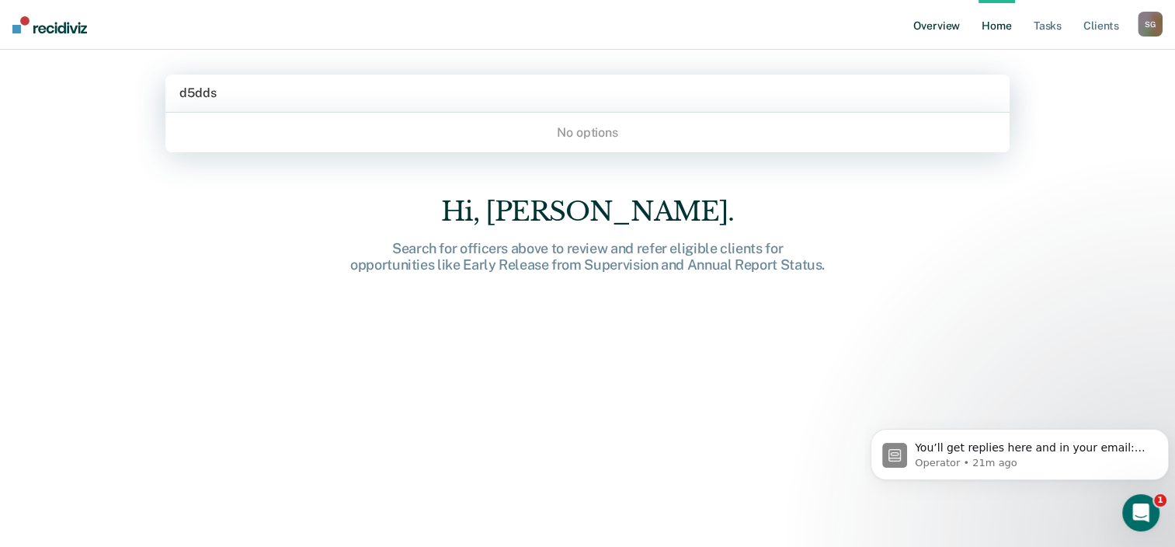
type input "d5dds"
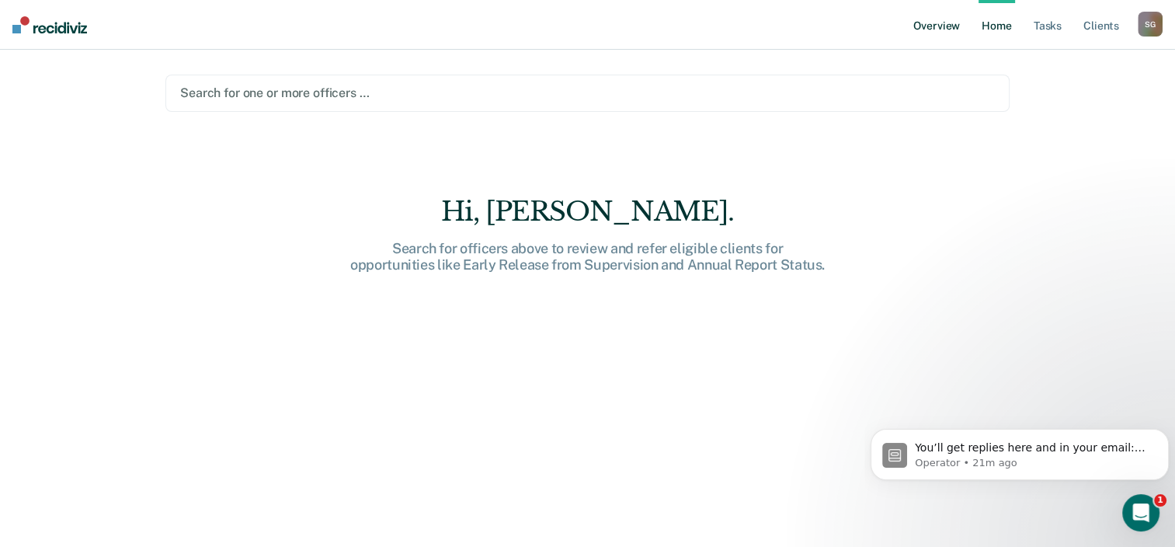
click at [943, 23] on link "Overview" at bounding box center [936, 25] width 53 height 50
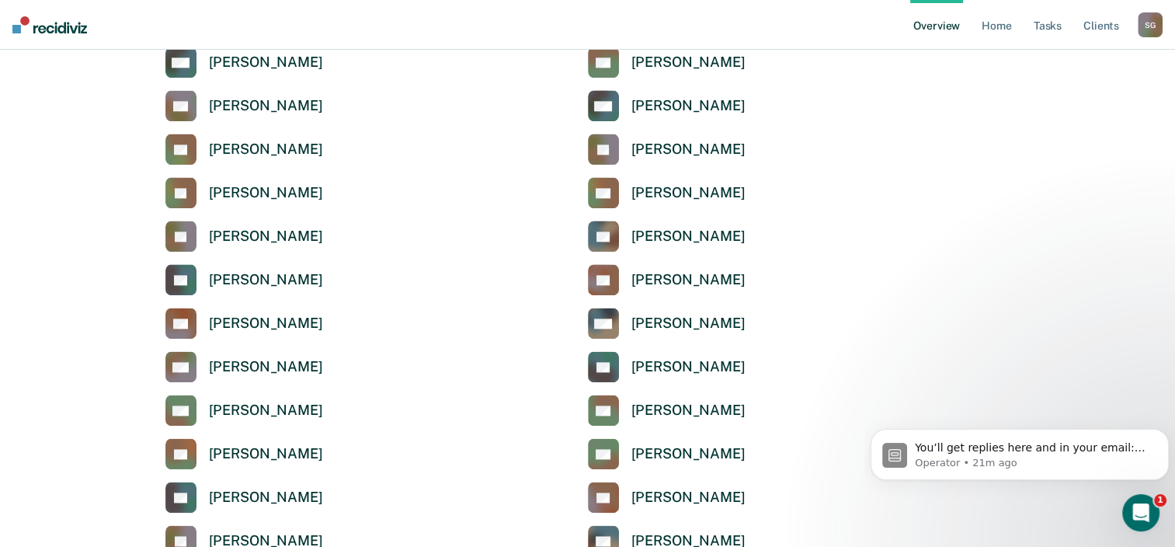
scroll to position [2391, 0]
